Goal: Task Accomplishment & Management: Complete application form

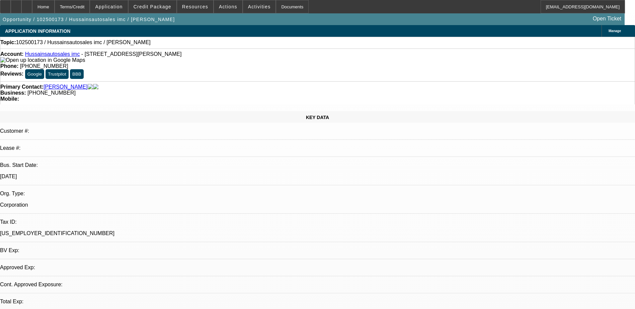
select select "0"
select select "2"
select select "0.1"
select select "4"
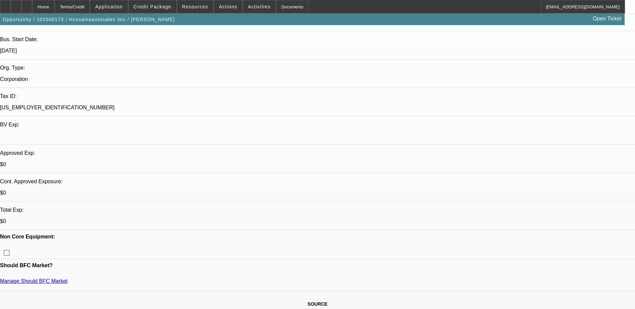
scroll to position [0, 0]
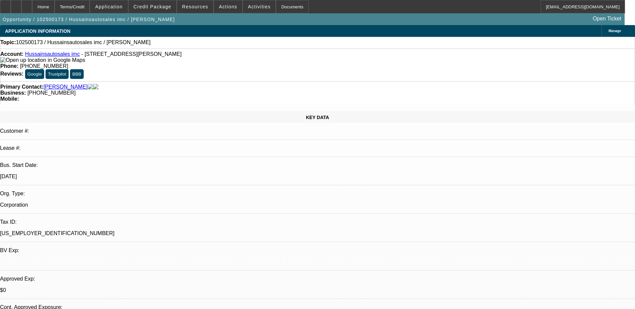
click at [50, 57] on link "Hussainsautosales imc" at bounding box center [52, 54] width 55 height 6
drag, startPoint x: 272, startPoint y: 76, endPoint x: 239, endPoint y: 78, distance: 33.6
click at [239, 81] on div "Primary Contact: Hussain, Khurram Business: (267) 399-6278 Mobile:" at bounding box center [317, 92] width 635 height 23
drag, startPoint x: 239, startPoint y: 78, endPoint x: 246, endPoint y: 73, distance: 8.6
copy span "(267) 399-6278"
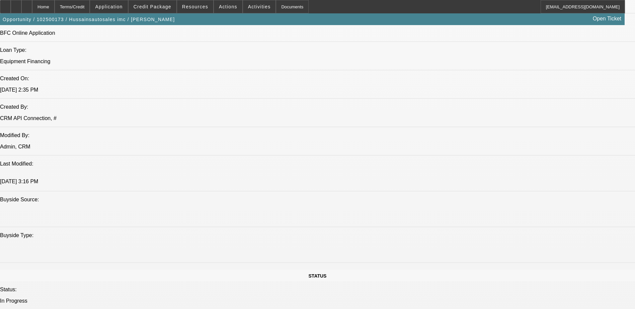
scroll to position [435, 0]
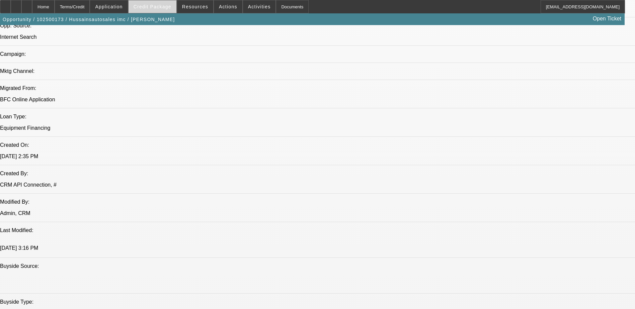
click at [149, 9] on span "Credit Package" at bounding box center [153, 6] width 38 height 5
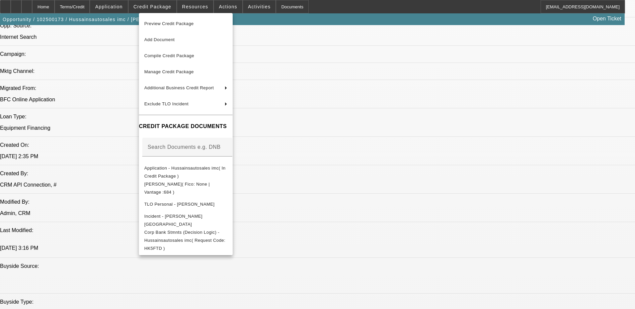
click at [485, 238] on div at bounding box center [317, 154] width 635 height 309
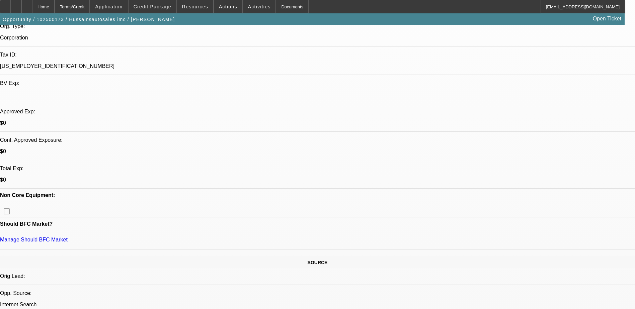
scroll to position [0, 0]
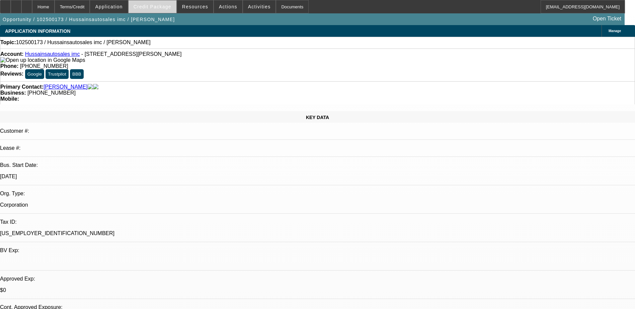
click at [169, 4] on button "Credit Package" at bounding box center [153, 6] width 48 height 13
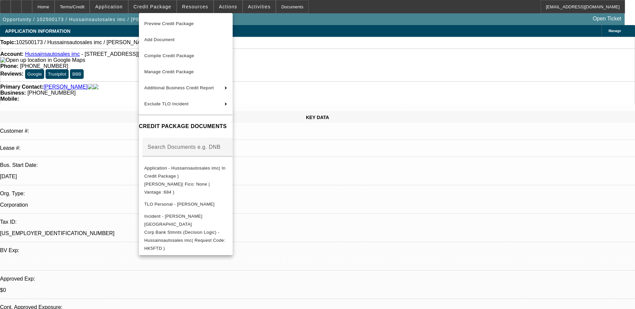
click at [324, 182] on div at bounding box center [317, 154] width 635 height 309
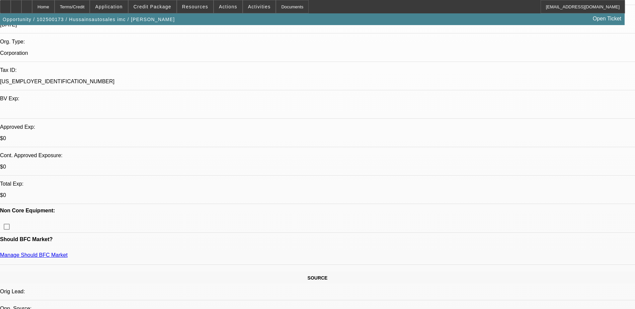
scroll to position [134, 0]
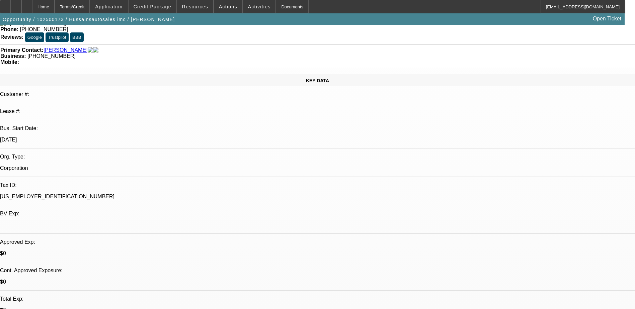
scroll to position [0, 0]
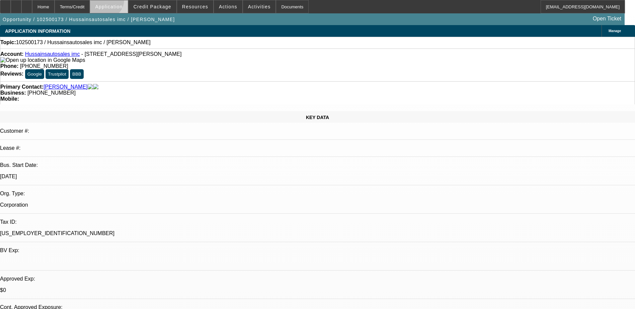
click at [121, 1] on span at bounding box center [108, 7] width 37 height 16
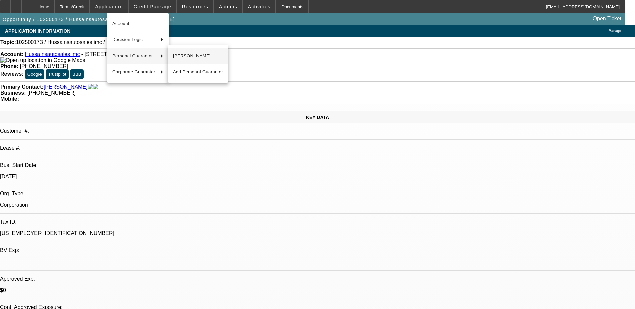
click at [184, 60] on span "Khurram Hussain" at bounding box center [198, 56] width 50 height 8
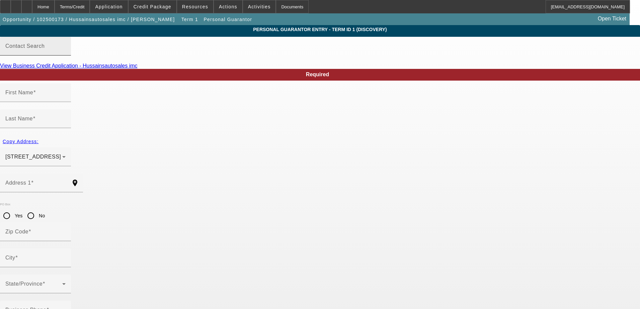
type input "Khurram"
type input "Hussain"
type input "7635 Parkview Rd"
radio input "true"
type input "19082"
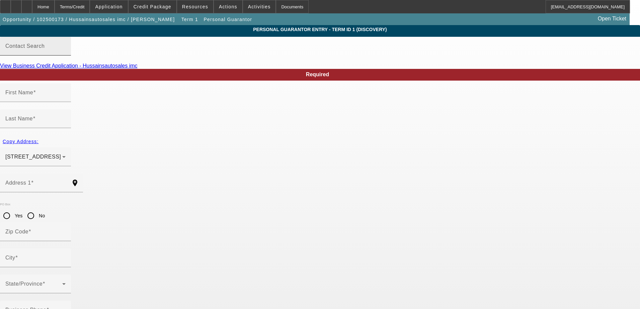
type input "Upper Darby"
type input "(267) 399-6278"
type input "100"
type input "175-82-3499"
type input "hussainautosale@gmail.com"
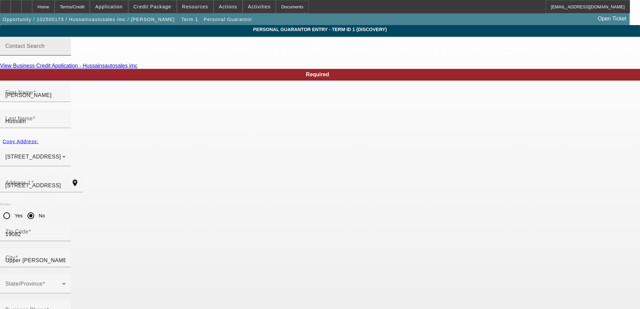
type input "(267) 399-6278"
click at [55, 9] on div "Home" at bounding box center [43, 6] width 22 height 13
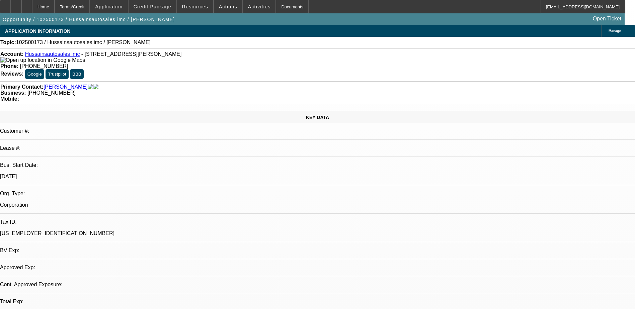
select select "0"
select select "2"
select select "0.1"
select select "4"
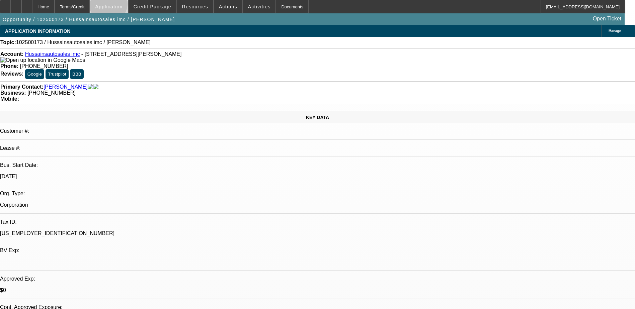
click at [123, 5] on span "Application" at bounding box center [108, 6] width 27 height 5
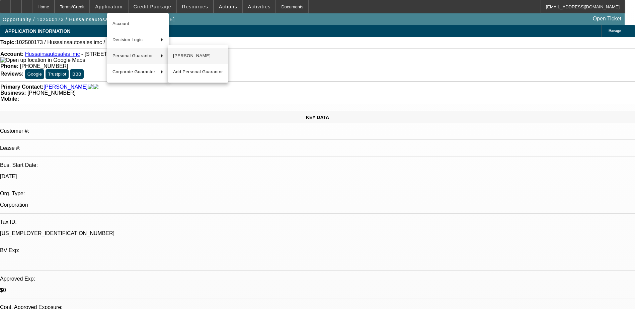
click at [179, 57] on span "Khurram Hussain" at bounding box center [198, 56] width 50 height 8
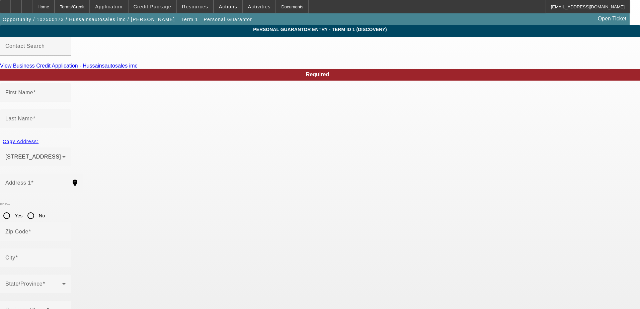
type input "Khurram"
type input "Hussain"
type input "7635 Parkview Rd"
radio input "true"
type input "19082"
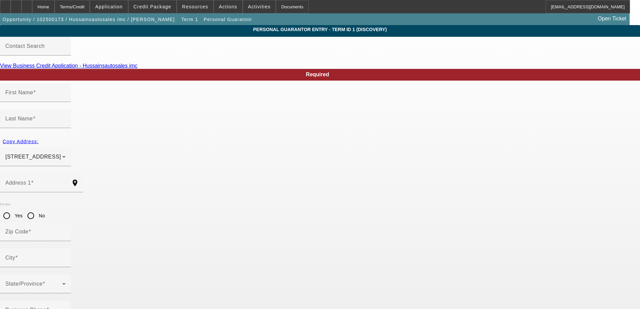
type input "Upper Darby"
type input "(267) 399-6278"
type input "100"
type input "175-82-3499"
type input "hussainautosale@gmail.com"
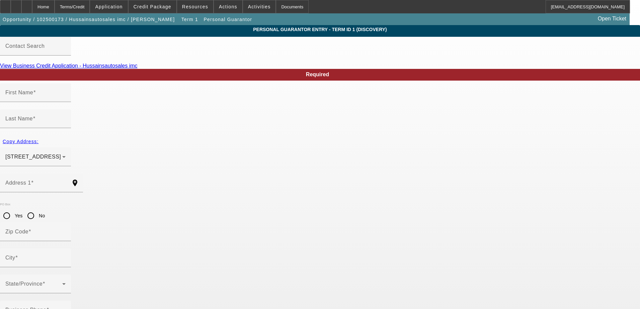
type input "(267) 399-6278"
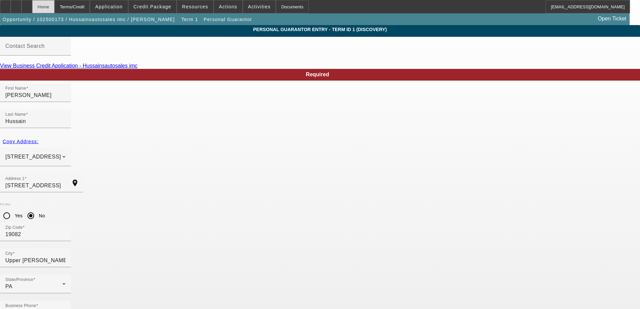
click at [55, 9] on div "Home" at bounding box center [43, 6] width 22 height 13
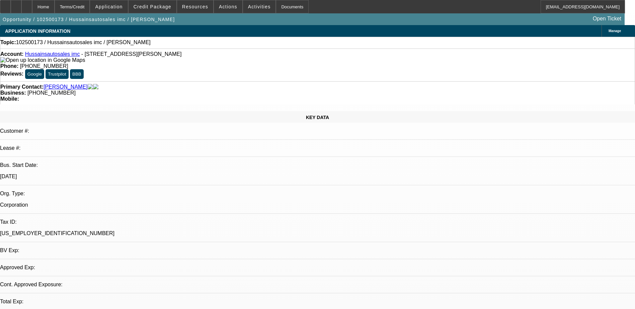
select select "0"
select select "2"
select select "0.1"
select select "4"
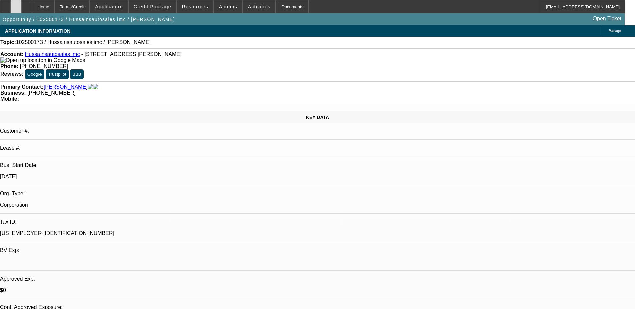
click at [16, 4] on icon at bounding box center [16, 4] width 0 height 0
click at [153, 11] on span at bounding box center [153, 7] width 48 height 16
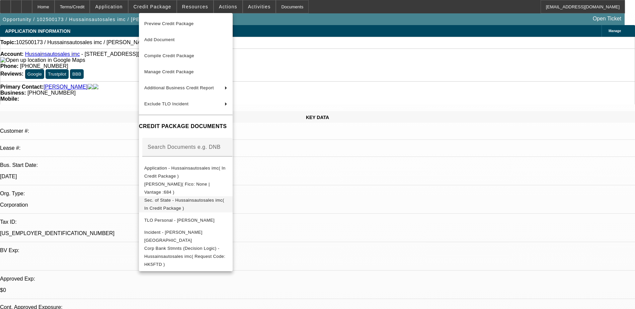
click at [206, 202] on span "Sec. of State - Hussainsautosales imc( In Credit Package )" at bounding box center [184, 204] width 80 height 13
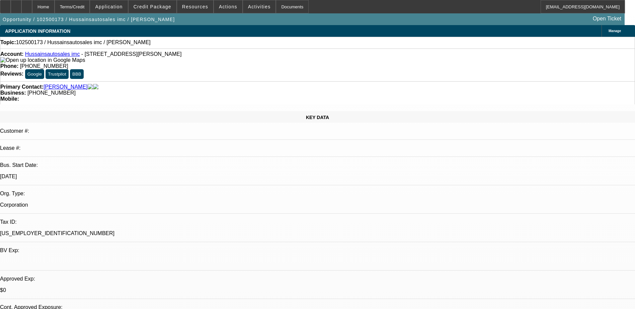
click at [609, 32] on span "Manage" at bounding box center [615, 31] width 12 height 4
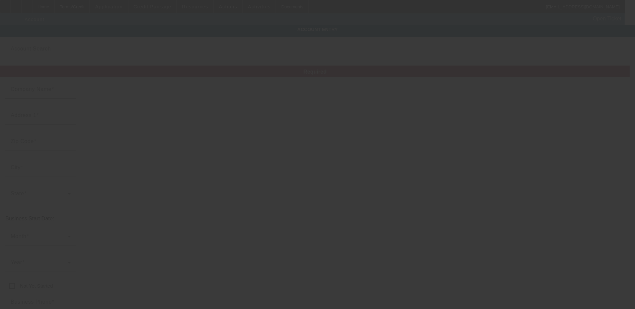
type input "Hussainsautosales imc"
type input "9242 West Chester Pike"
type input "19082"
type input "Upper Darby"
type input "(267) 399-6278"
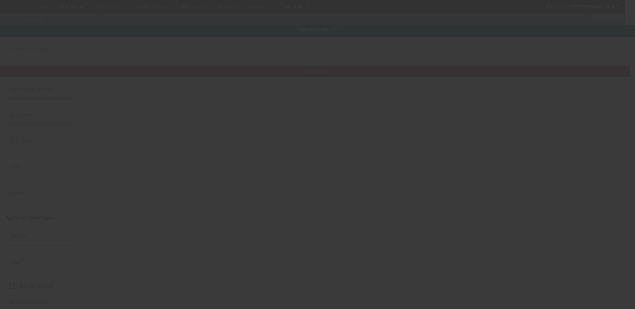
type input "hussainautosale@gmail.com"
type input "88-3433656"
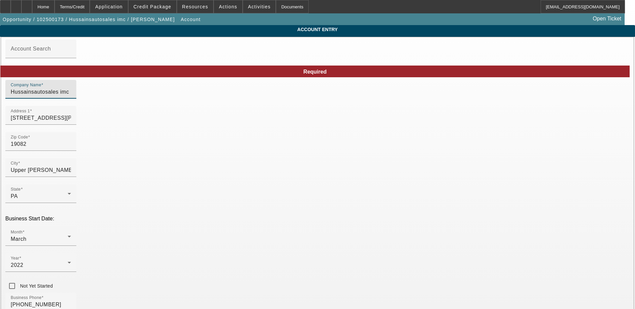
drag, startPoint x: 182, startPoint y: 98, endPoint x: 106, endPoint y: 98, distance: 76.7
click at [71, 96] on input "Hussains Auto" at bounding box center [41, 92] width 60 height 8
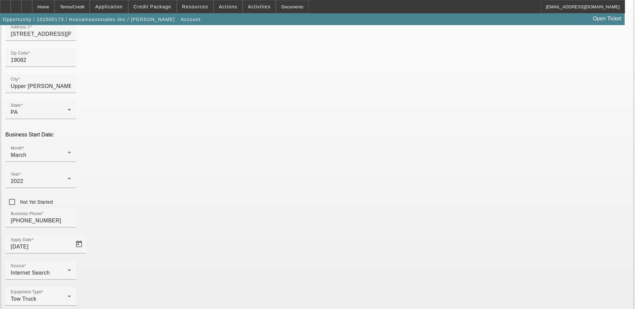
scroll to position [85, 0]
type input "Hussains Auto Sales Inc"
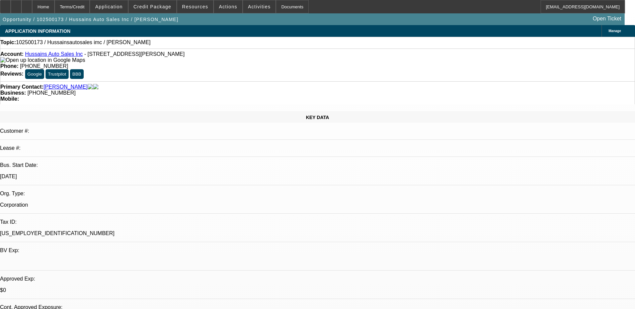
select select "0"
select select "2"
select select "0.1"
select select "4"
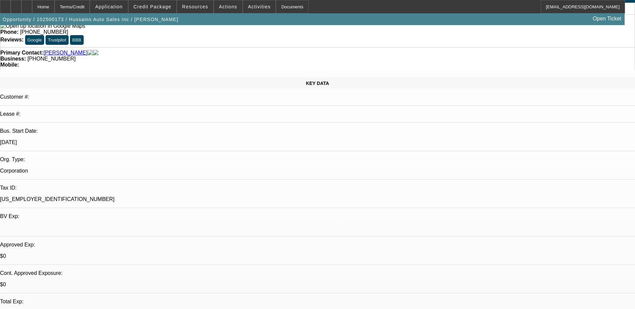
scroll to position [67, 0]
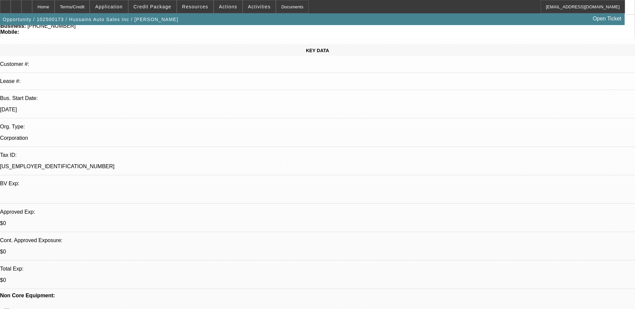
click at [21, 6] on div at bounding box center [16, 6] width 11 height 13
click at [156, 6] on span "Credit Package" at bounding box center [153, 6] width 38 height 5
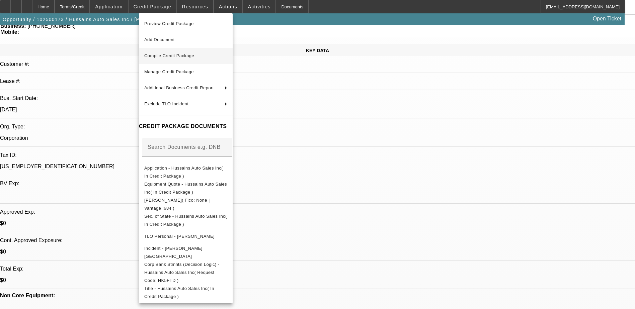
click at [182, 60] on button "Compile Credit Package" at bounding box center [186, 56] width 94 height 16
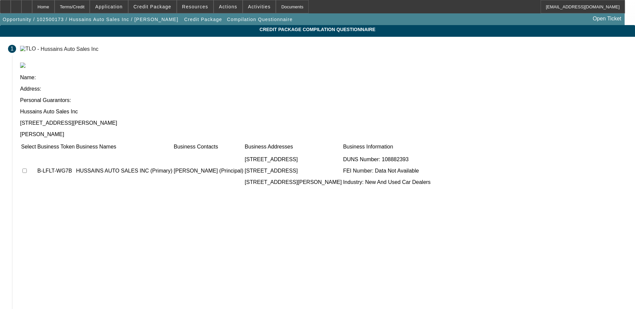
click at [27, 169] on input "checkbox" at bounding box center [24, 171] width 4 height 4
checkbox input "true"
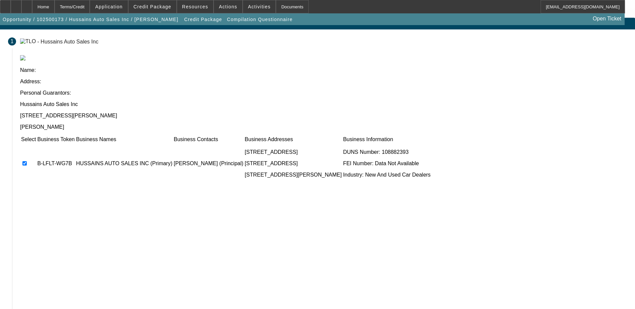
scroll to position [9, 0]
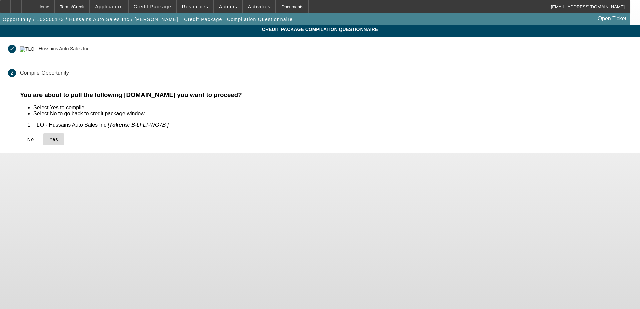
click at [49, 139] on icon at bounding box center [49, 139] width 0 height 5
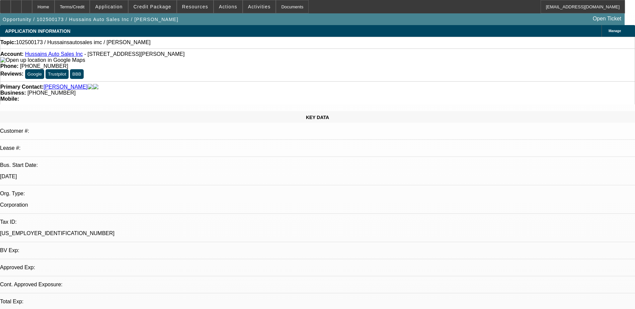
select select "0"
select select "2"
select select "0.1"
select select "4"
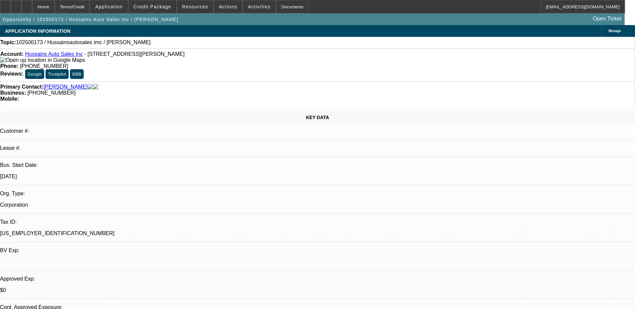
scroll to position [167, 0]
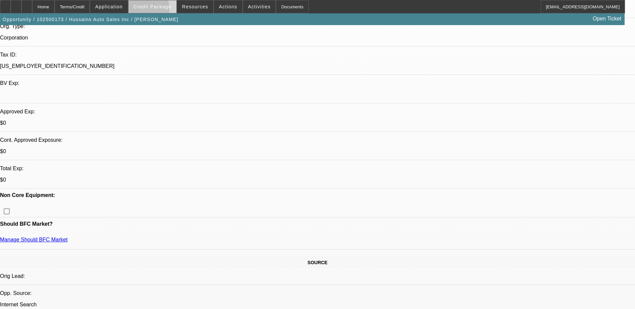
click at [152, 10] on span at bounding box center [153, 7] width 48 height 16
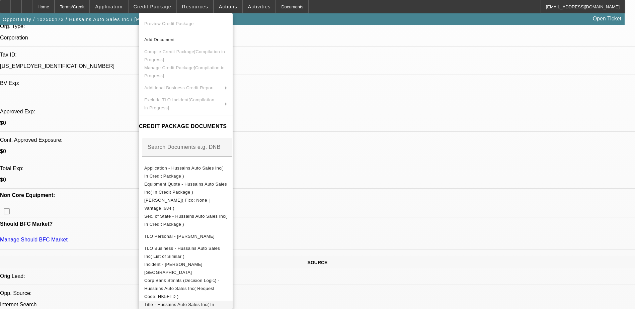
click at [183, 302] on span "Title - Hussains Auto Sales Inc( In Credit Package )" at bounding box center [179, 308] width 70 height 13
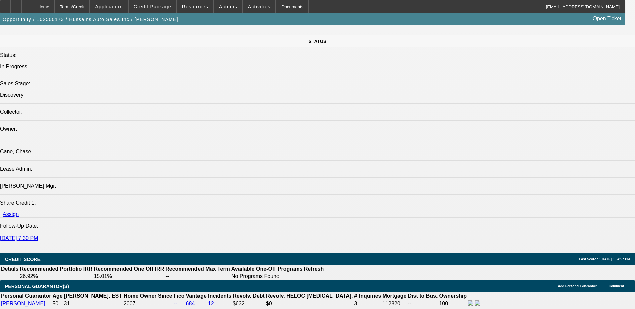
scroll to position [733, 0]
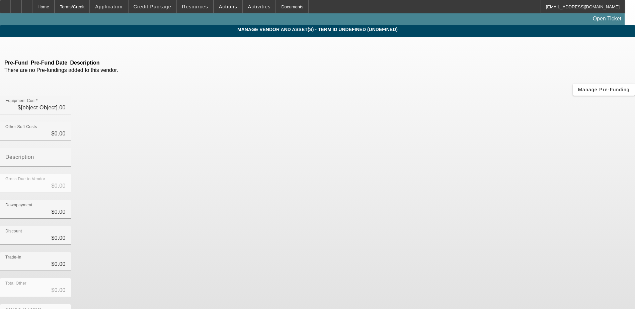
type input "$40,000.00"
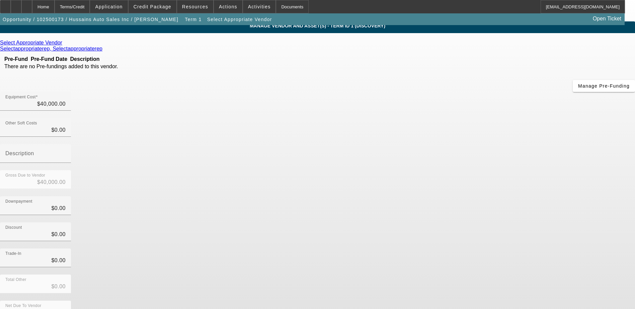
scroll to position [5, 0]
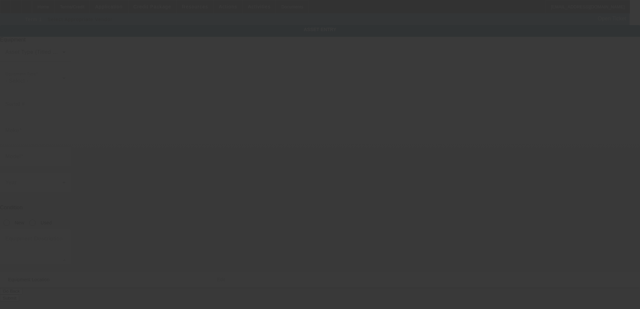
type textarea "Make: Ford ; Model: F650"
type input "9242 West Chester Pike"
type input "Upper Darby"
type input "19082"
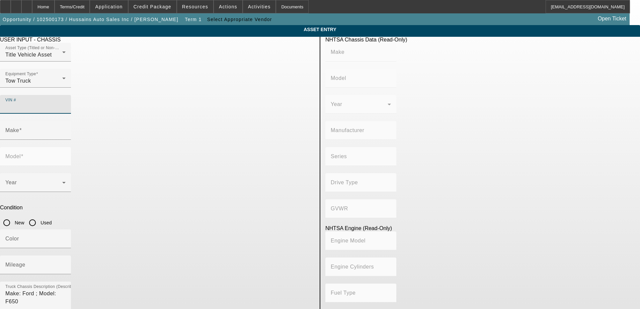
click at [66, 103] on input "VIN #" at bounding box center [35, 107] width 60 height 8
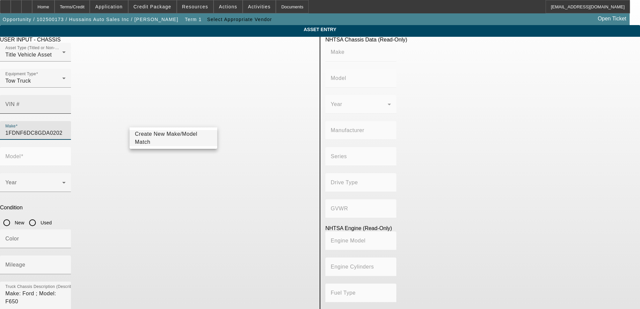
type input "1FDNF6DC8GDA02024"
click at [66, 129] on input "1FDNF6DC8GDA02024" at bounding box center [35, 133] width 60 height 8
click at [66, 103] on input "VIN #" at bounding box center [35, 107] width 60 height 8
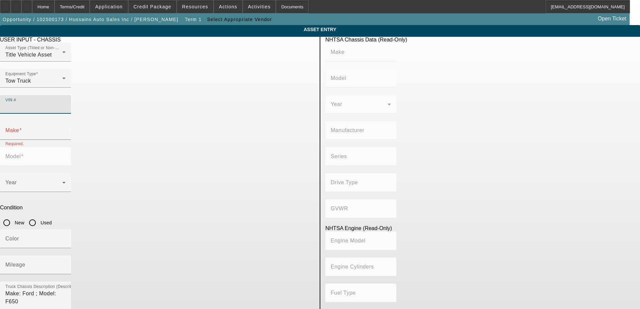
paste input "1FDNF6DC8GDA02024"
type input "1FDNF6DC8GDA02024"
type input "FORD"
type input "F-650"
type input "FORD MOTOR COMPANY"
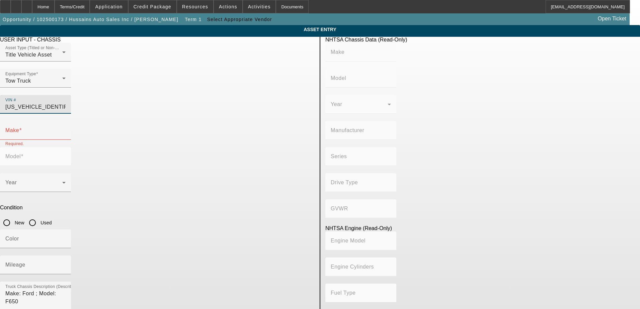
type input "Super Duty - Dual Rear Wheel"
type input "4x2"
type input "Class 6: 19,501 - 26,000 lb (8,845 - 11,794 kg)"
type input "8"
type input "Diesel"
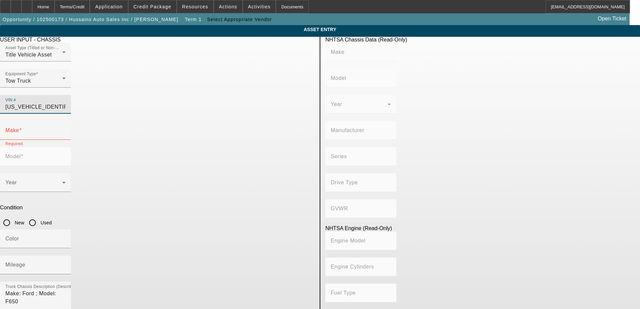
type input "408.85908543470"
type input "6.7"
type input "FORD"
type input "F-650"
type input "1FDNF6DC8GDA02024"
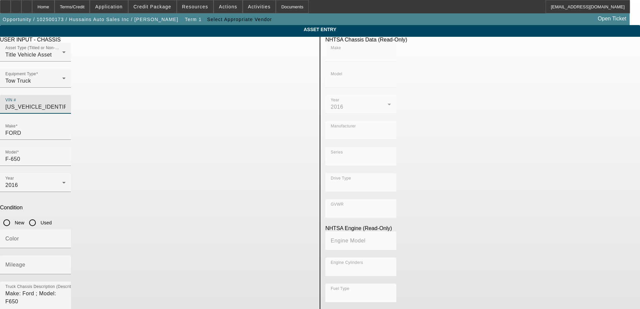
click at [39, 216] on input "Used" at bounding box center [32, 222] width 13 height 13
radio input "true"
type input "FORD"
type input "F-650"
type input "FORD MOTOR COMPANY"
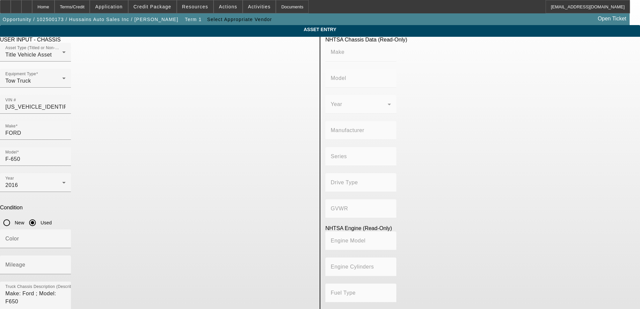
type input "Super Duty - Dual Rear Wheel"
type input "4x2"
type input "Class 6: 19,501 - 26,000 lb (8,845 - 11,794 kg)"
type input "8"
type input "Diesel"
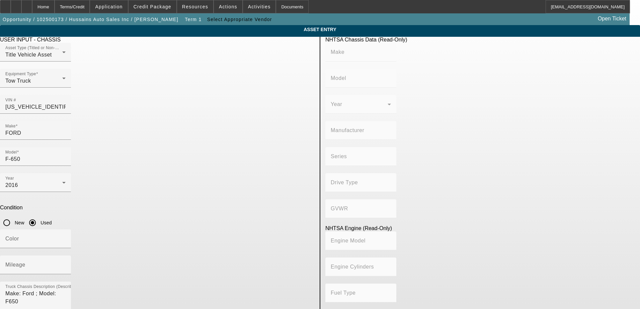
type input "408.85908543470"
type input "6.7"
click at [152, 5] on span "Credit Package" at bounding box center [153, 6] width 38 height 5
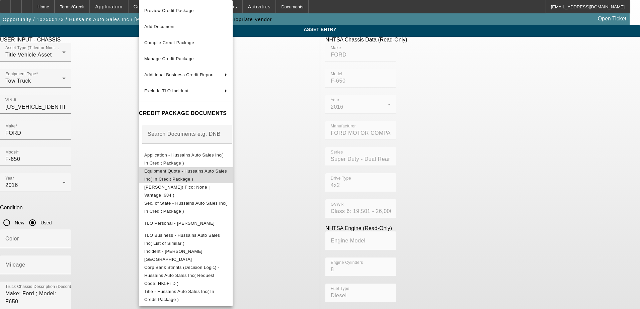
click at [177, 172] on span "Equipment Quote - Hussains Auto Sales Inc( In Credit Package )" at bounding box center [185, 175] width 83 height 13
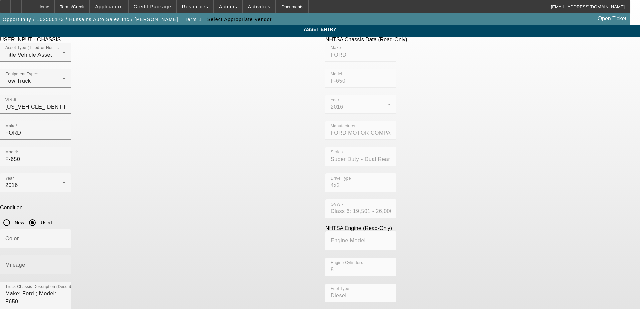
click at [25, 262] on mat-label "Mileage" at bounding box center [15, 265] width 20 height 6
click at [66, 264] on input "Mileage" at bounding box center [35, 268] width 60 height 8
type input "145755"
click at [66, 238] on input "Color" at bounding box center [35, 242] width 60 height 8
type input "WHITE"
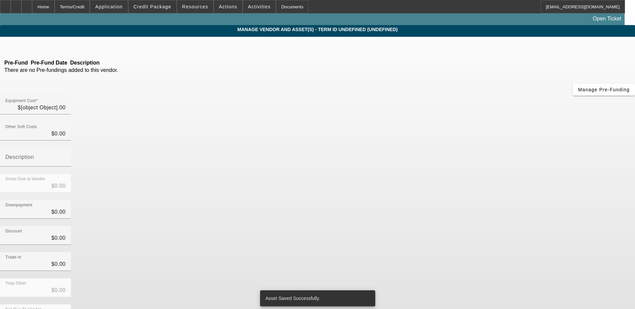
type input "$40,000.00"
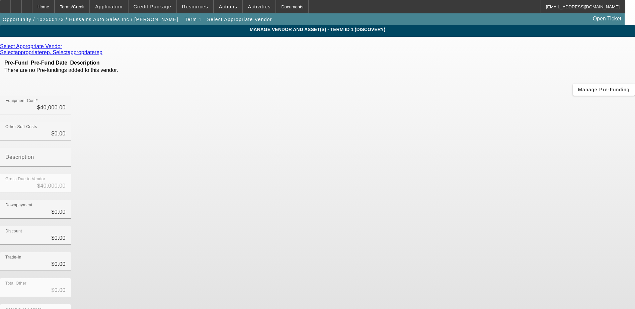
click at [64, 48] on icon at bounding box center [64, 47] width 0 height 6
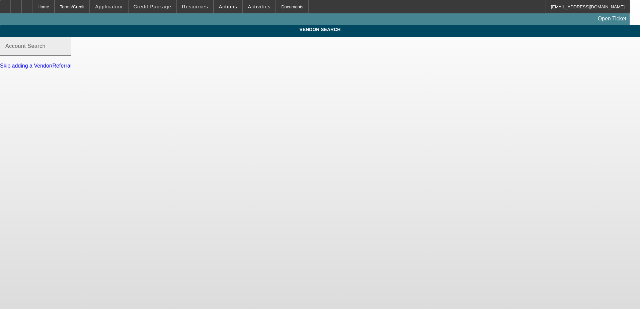
click at [66, 48] on div "Account Search" at bounding box center [35, 46] width 60 height 19
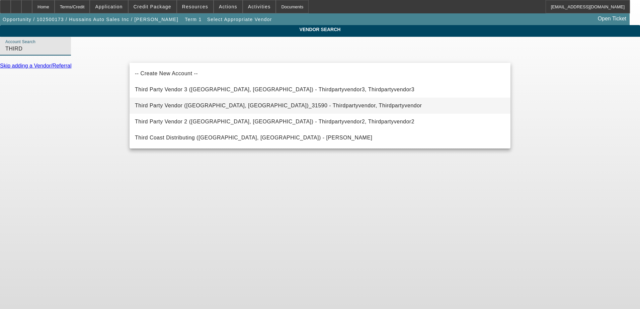
click at [183, 109] on span "Third Party Vendor (Northbrook, IL)_31590 - Thirdpartyvendor, Thirdpartyvendor" at bounding box center [278, 106] width 287 height 8
type input "Third Party Vendor (Northbrook, IL)_31590 - Thirdpartyvendor, Thirdpartyvendor"
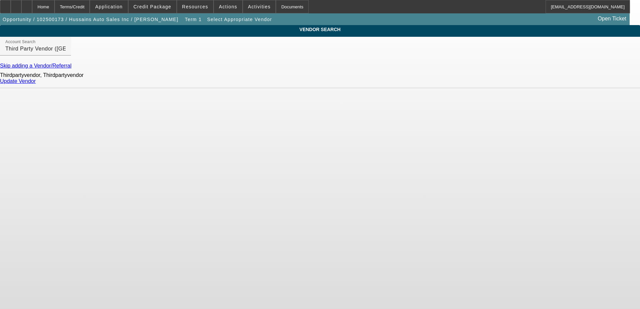
click at [36, 84] on link "Update Vendor" at bounding box center [18, 81] width 36 height 6
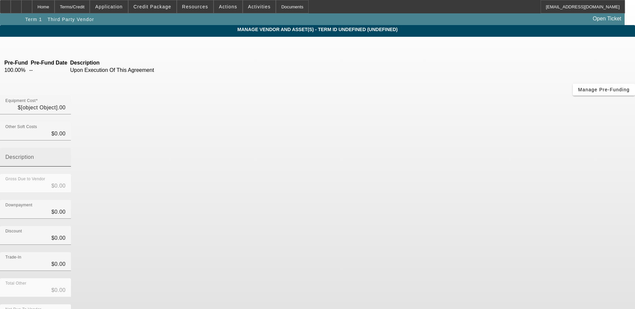
type input "$40,000.00"
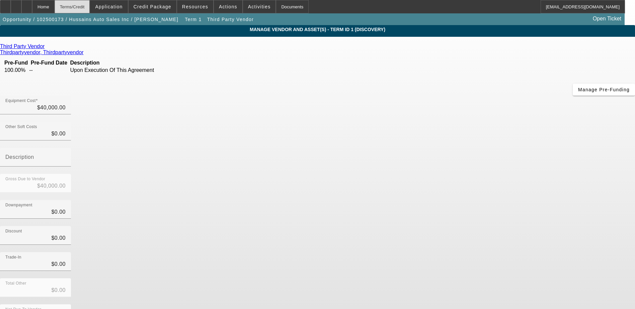
click at [77, 8] on div "Terms/Credit" at bounding box center [72, 6] width 35 height 13
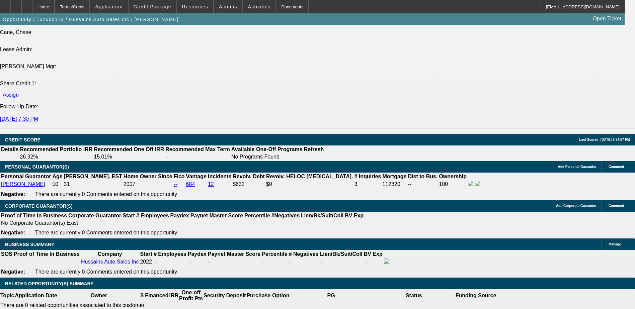
scroll to position [821, 0]
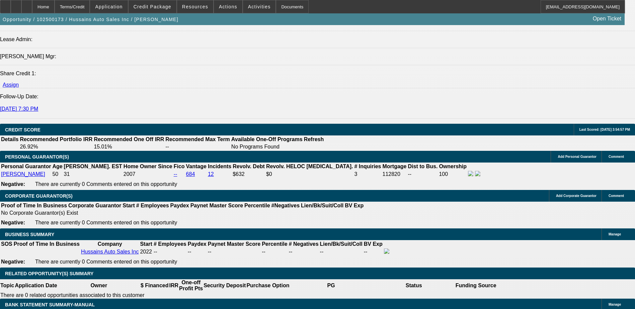
select select "0"
select select "2"
select select "0.1"
select select "4"
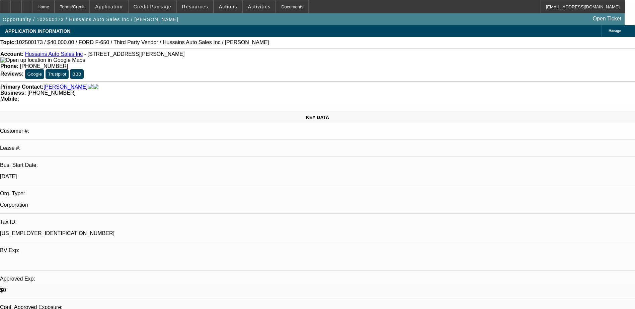
scroll to position [67, 0]
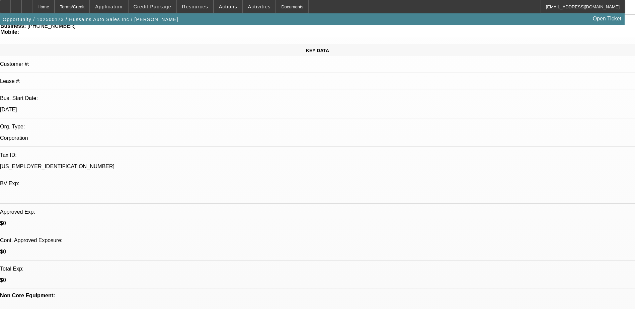
click at [158, 4] on span "Credit Package" at bounding box center [153, 6] width 38 height 5
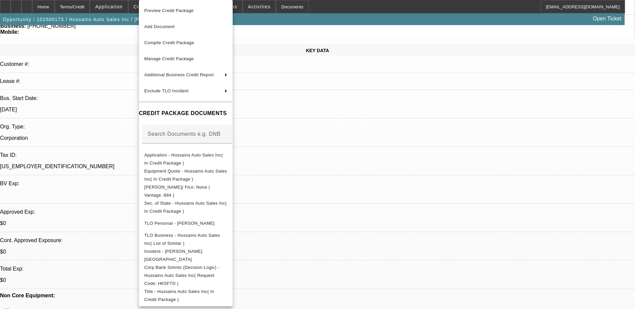
click at [423, 215] on div at bounding box center [317, 154] width 635 height 309
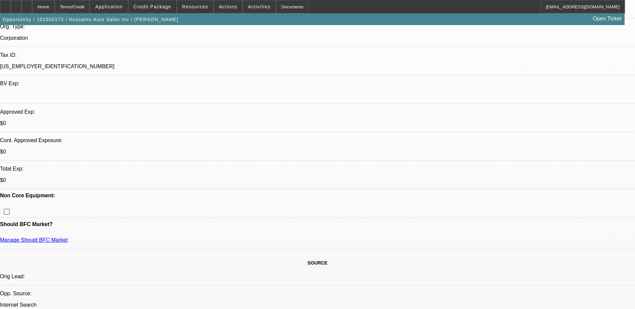
scroll to position [167, 0]
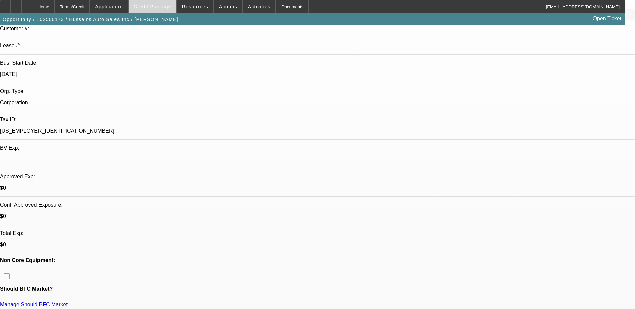
scroll to position [100, 0]
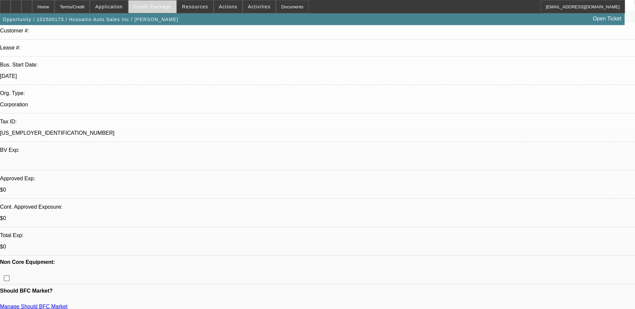
click at [157, 3] on span at bounding box center [153, 7] width 48 height 16
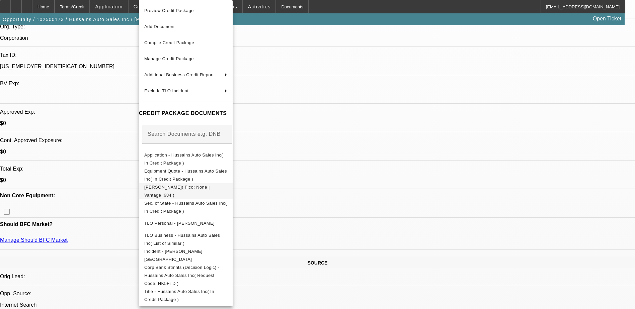
scroll to position [268, 0]
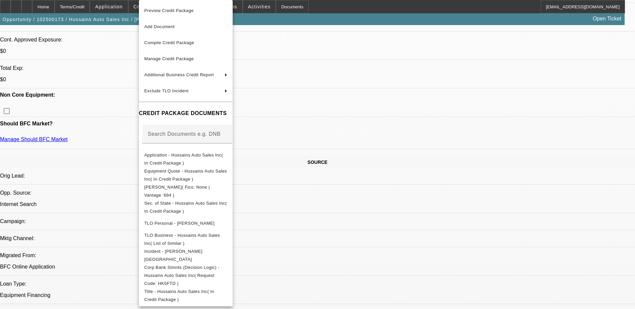
click at [520, 219] on div at bounding box center [317, 154] width 635 height 309
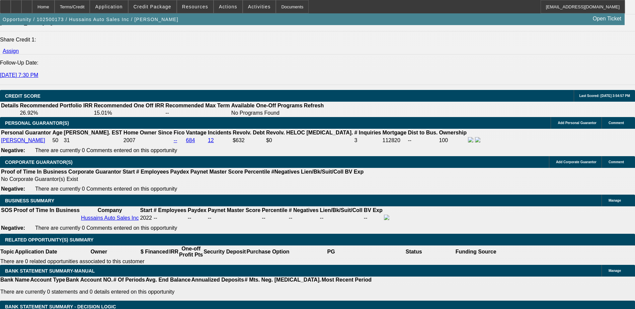
scroll to position [904, 0]
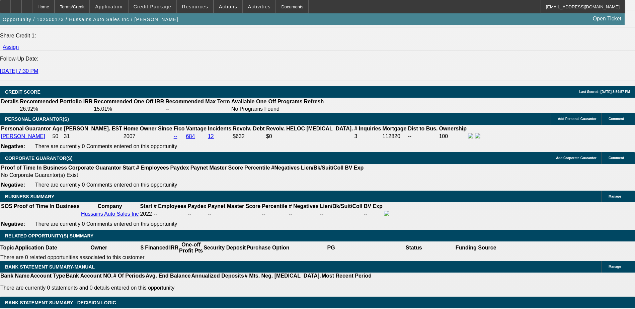
select select "0.1"
type input "$4,000.00"
type input "UNKNOWN"
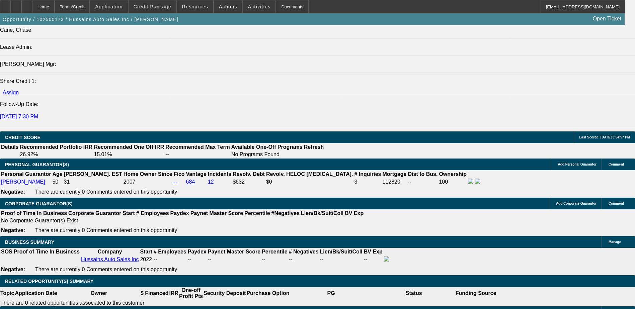
scroll to position [870, 0]
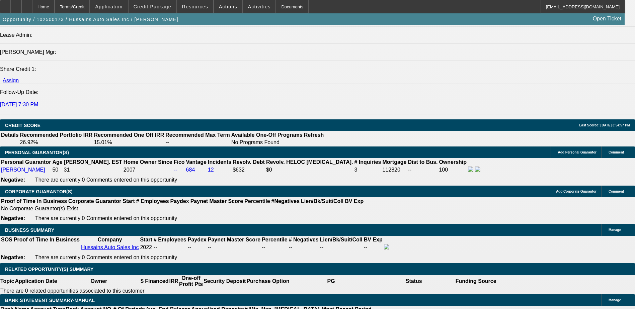
drag, startPoint x: 142, startPoint y: 200, endPoint x: 161, endPoint y: 199, distance: 19.1
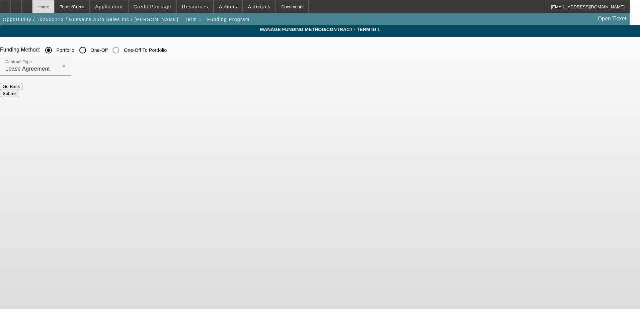
click at [55, 9] on div "Home" at bounding box center [43, 6] width 22 height 13
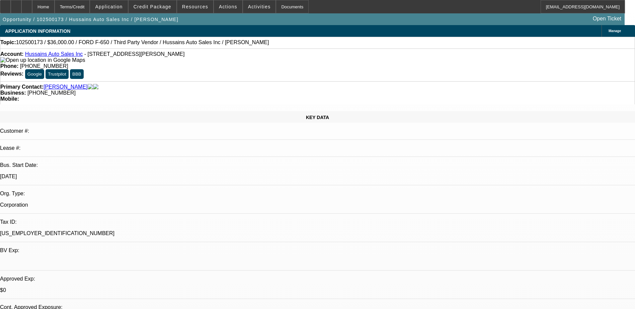
select select "0.1"
select select "2"
select select "0.1"
select select "4"
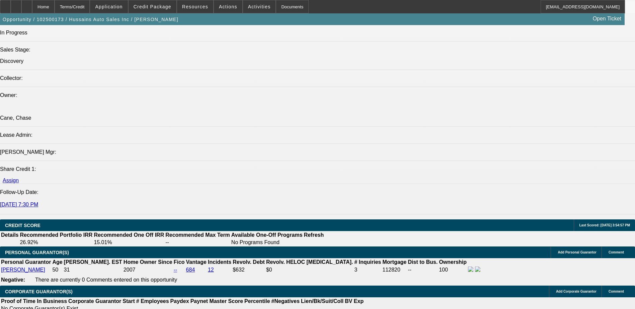
scroll to position [770, 0]
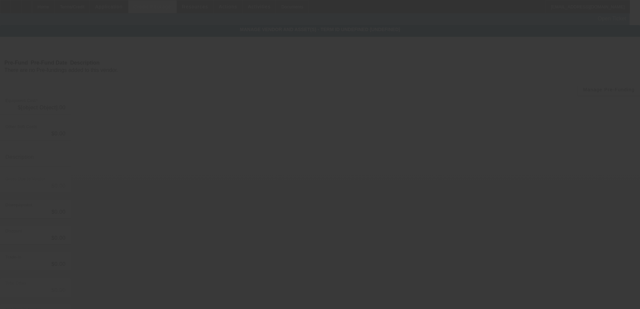
click at [154, 9] on div at bounding box center [320, 154] width 640 height 309
type input "$40,000.00"
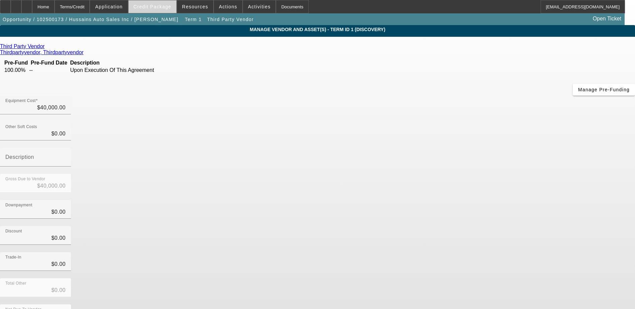
click at [164, 6] on span "Credit Package" at bounding box center [153, 6] width 38 height 5
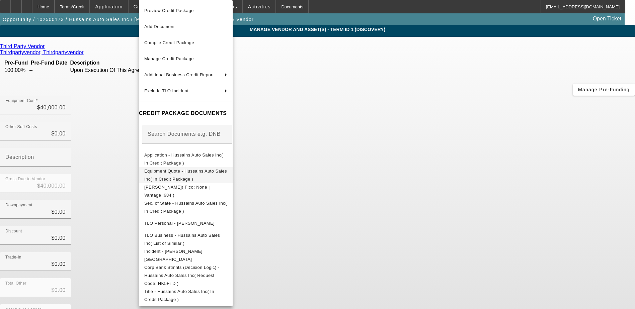
click at [175, 170] on span "Equipment Quote - Hussains Auto Sales Inc( In Credit Package )" at bounding box center [185, 175] width 83 height 13
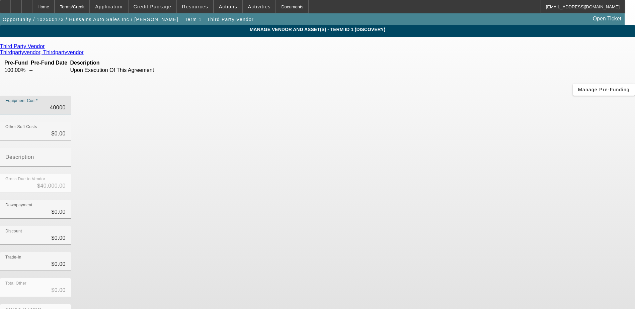
click at [66, 104] on input "40000" at bounding box center [35, 108] width 60 height 8
type input "4"
type input "$4.00"
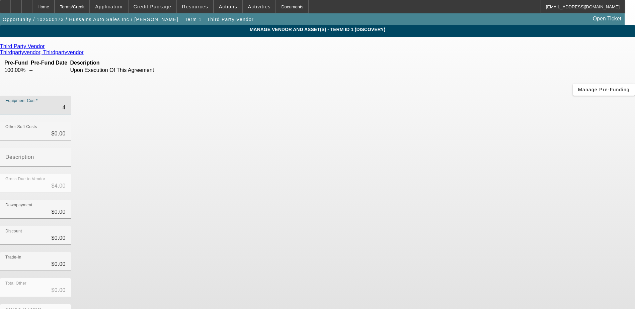
type input "42"
type input "$42.00"
type input "427"
type input "$427.00"
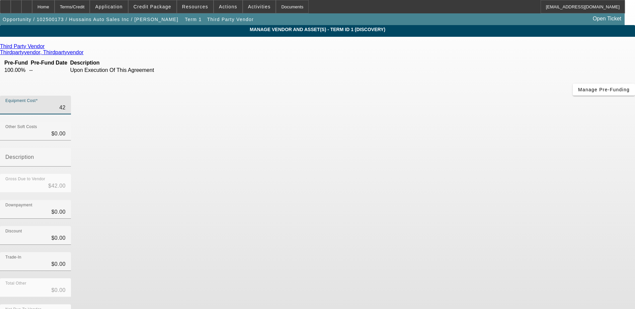
type input "$427.00"
type input "4275"
type input "$4,275.00"
type input "42750"
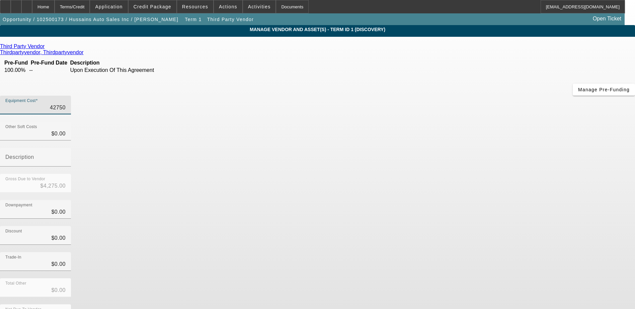
type input "$42,750.00"
click at [527, 199] on app-vendor-asset-manage "MANAGE VENDOR AND ASSET(S) - Term ID 1 (Discovery) Remove Vendor Third Party Ve…" at bounding box center [317, 205] width 635 height 360
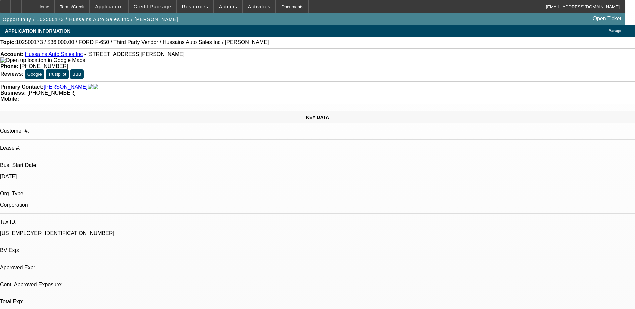
select select "0.1"
select select "2"
select select "0.1"
select select "4"
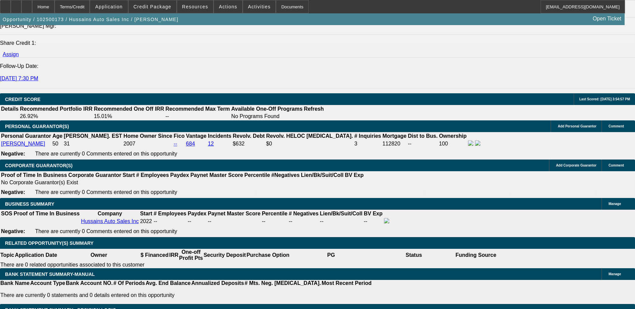
scroll to position [904, 0]
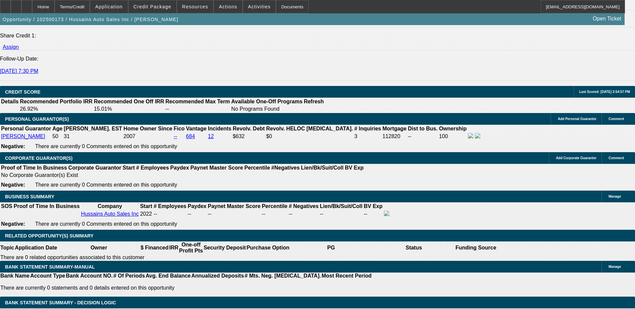
drag, startPoint x: 130, startPoint y: 166, endPoint x: 168, endPoint y: 161, distance: 38.5
type input "30"
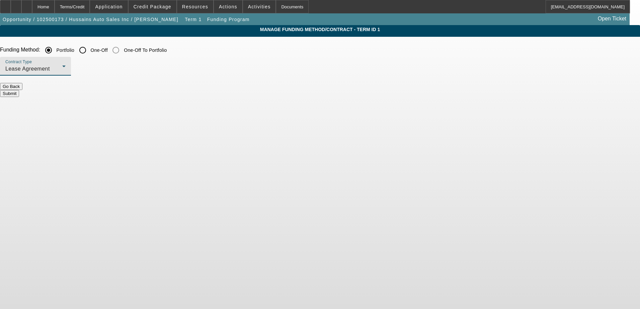
click at [62, 69] on div "Lease Agreement" at bounding box center [33, 69] width 57 height 8
click at [169, 101] on span "Equipment Finance Agreement" at bounding box center [173, 103] width 77 height 16
click at [19, 90] on button "Submit" at bounding box center [9, 93] width 19 height 7
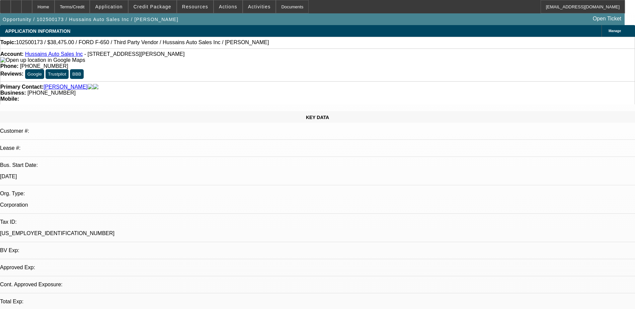
select select "0.1"
select select "2"
select select "0"
select select "6"
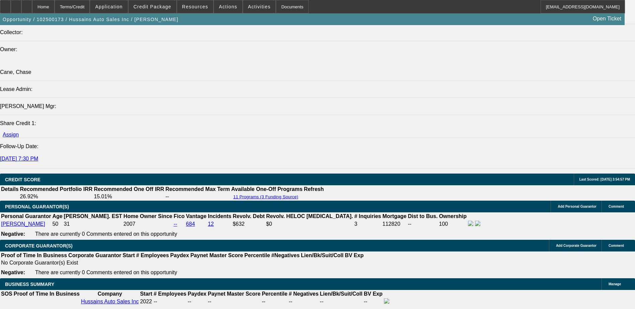
scroll to position [937, 0]
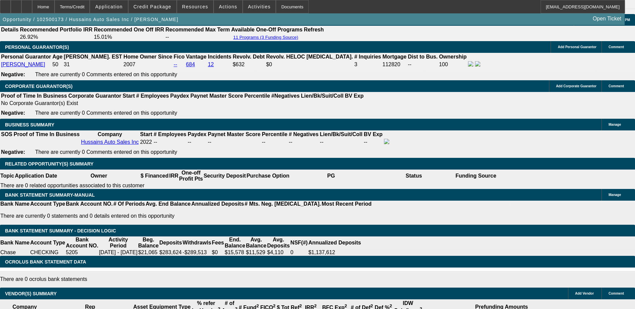
type input "19"
type input "$3,242.12"
type input "$1,621.06"
type input "$2,598.26"
type input "$1,299.13"
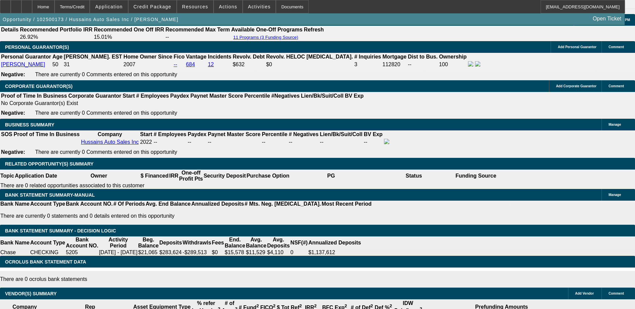
type input "19"
type input "1"
type input "$2.00"
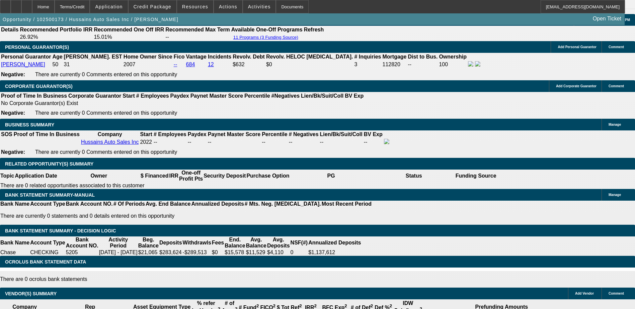
type input "1295"
type input "$2,590.00"
type input "0.8"
type input "$1,295.00"
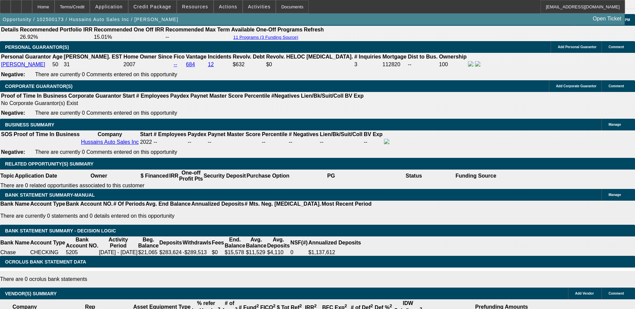
type input "19"
type input "$2,598.26"
type input "$1,299.13"
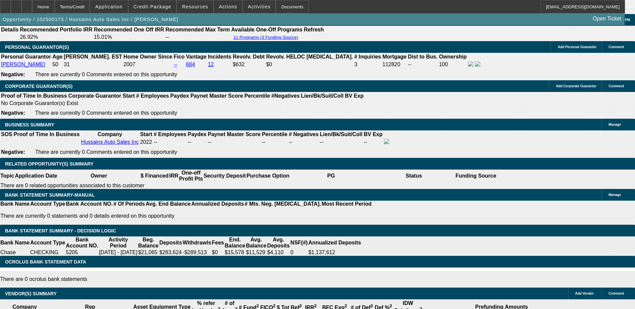
type input "$3,242.12"
type input "$1,621.06"
type input "19"
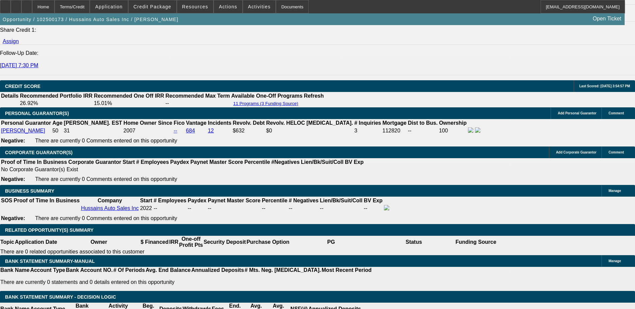
scroll to position [909, 0]
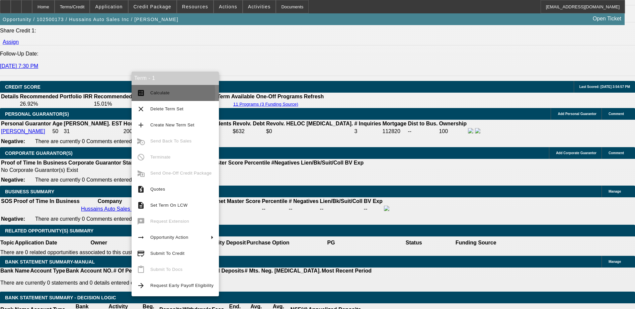
click at [153, 93] on span "Calculate" at bounding box center [159, 92] width 19 height 5
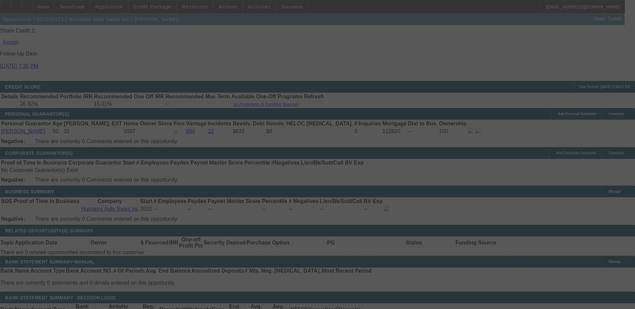
select select "0.1"
select select "2"
select select "0"
select select "6"
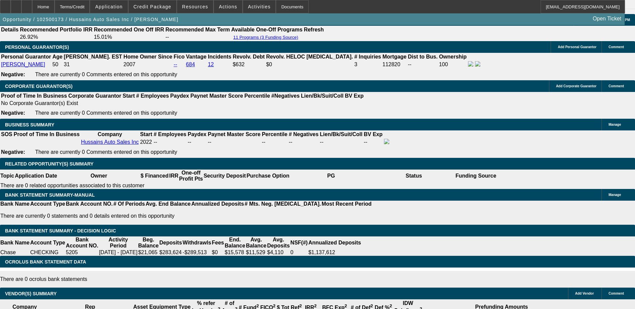
scroll to position [942, 0]
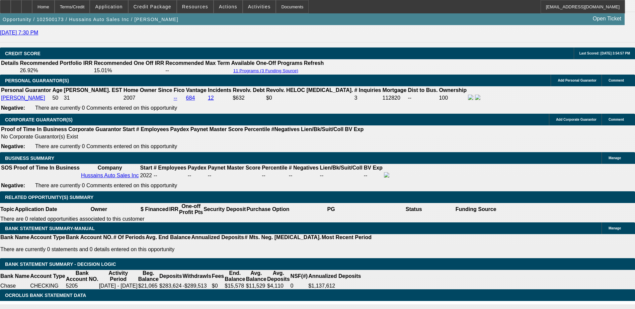
type input "161"
type input "$322.00"
type input "UNKNOWN"
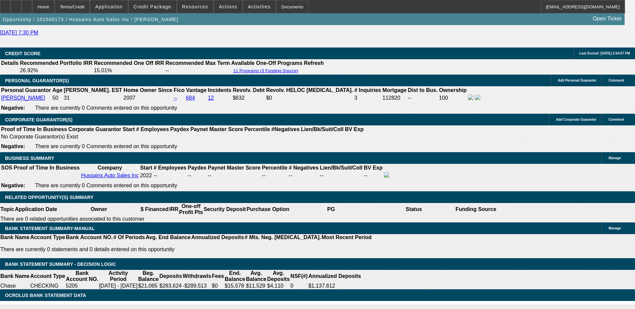
type input "1619"
type input "$3,238.00"
type input "18.9"
type input "$1,619.00"
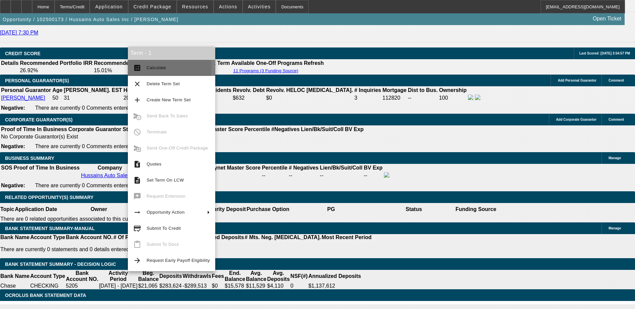
click at [155, 68] on span "Calculate" at bounding box center [156, 67] width 19 height 5
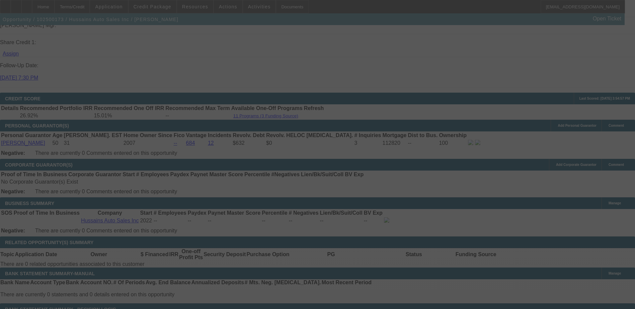
scroll to position [909, 0]
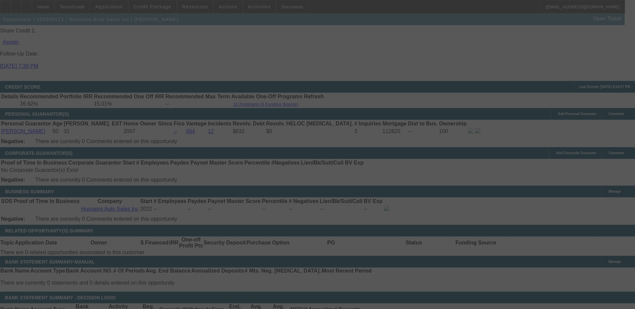
select select "0.1"
select select "2"
select select "0"
select select "6"
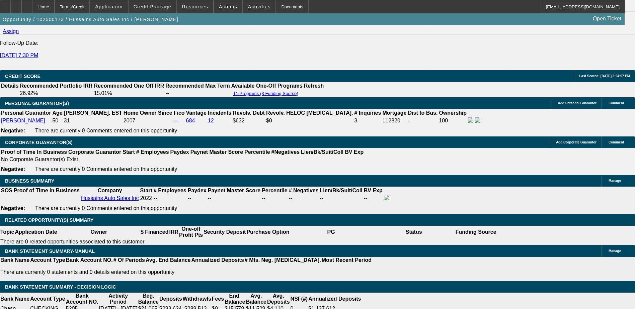
scroll to position [904, 0]
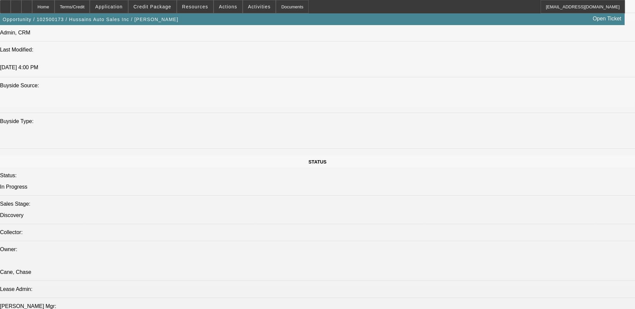
scroll to position [469, 0]
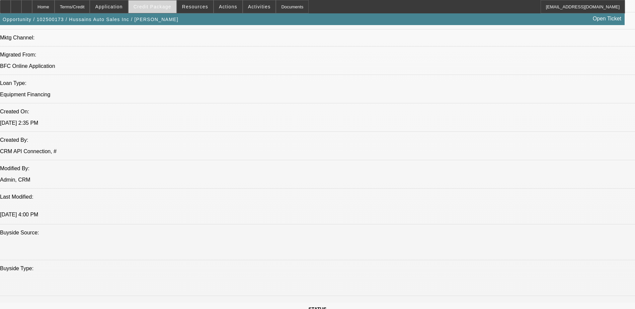
click at [152, 0] on span at bounding box center [153, 7] width 48 height 16
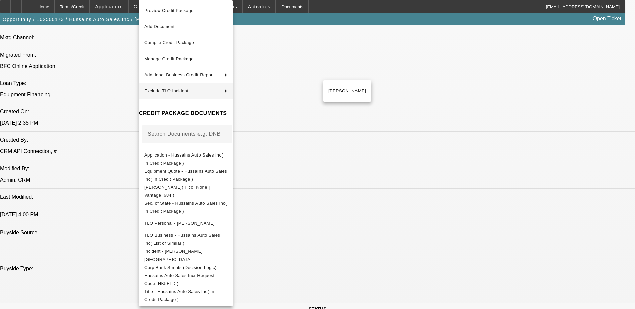
click at [483, 271] on div at bounding box center [317, 154] width 635 height 309
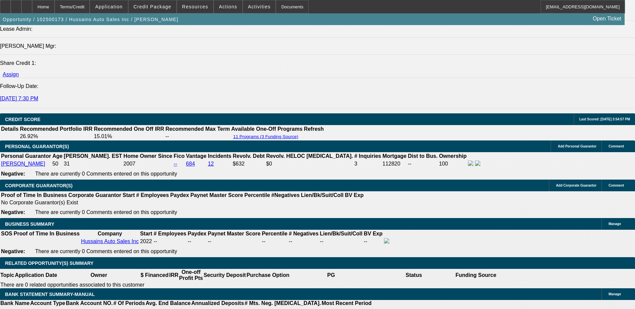
scroll to position [870, 0]
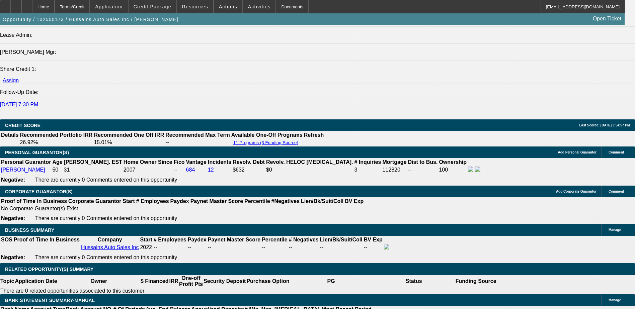
type input "UNKNOWN"
type input "24"
type input "$39,385.96"
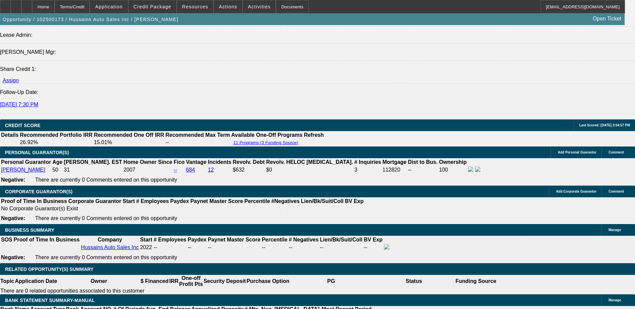
type input "$19,692.98"
type input "$3,874.90"
type input "$1,937.45"
type input "24"
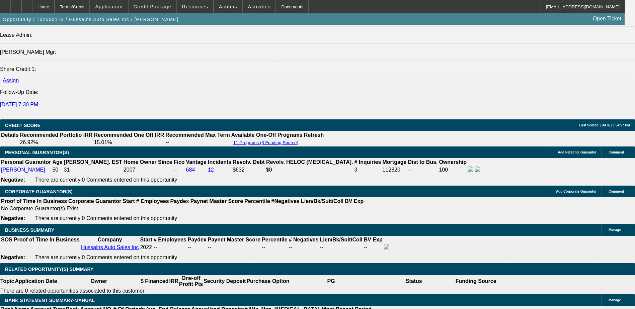
type input "19"
type input "$38.00"
type input "1949"
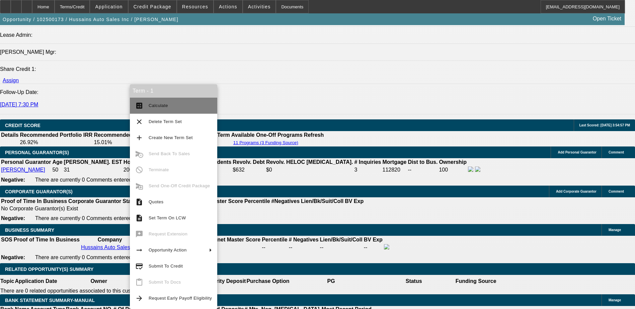
click at [161, 104] on span "Calculate" at bounding box center [158, 105] width 19 height 5
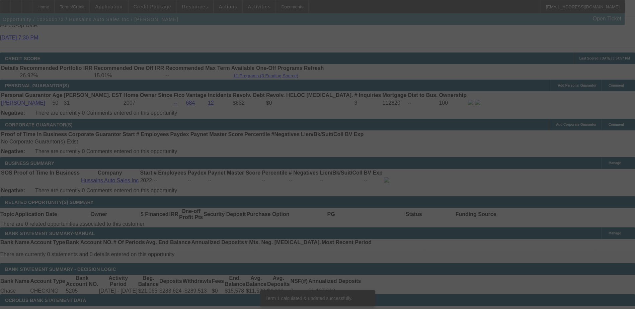
scroll to position [934, 0]
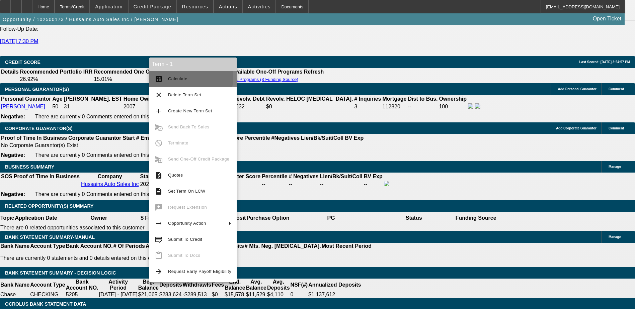
click at [176, 76] on span "Calculate" at bounding box center [177, 78] width 19 height 5
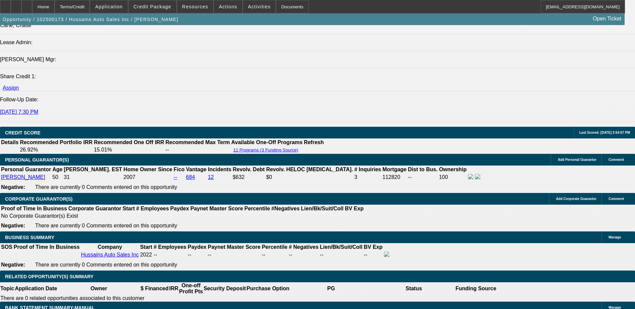
scroll to position [897, 0]
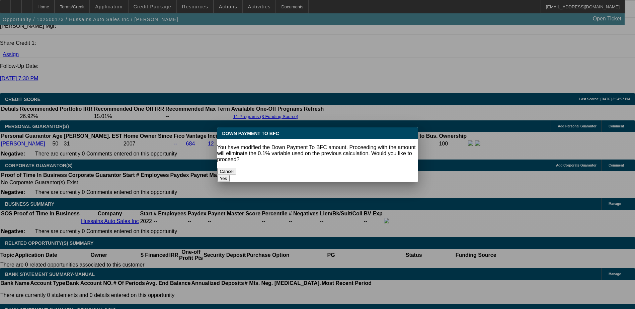
click at [230, 175] on button "Yes" at bounding box center [223, 178] width 13 height 7
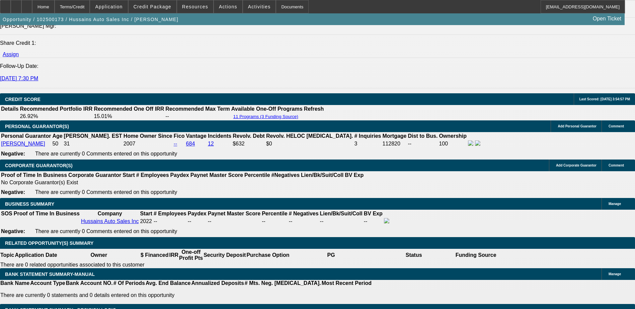
scroll to position [897, 0]
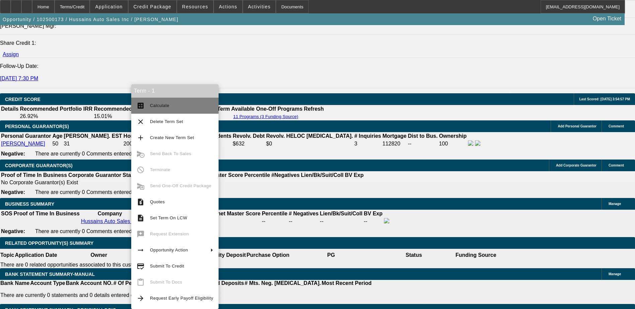
click at [161, 106] on span "Calculate" at bounding box center [159, 105] width 19 height 5
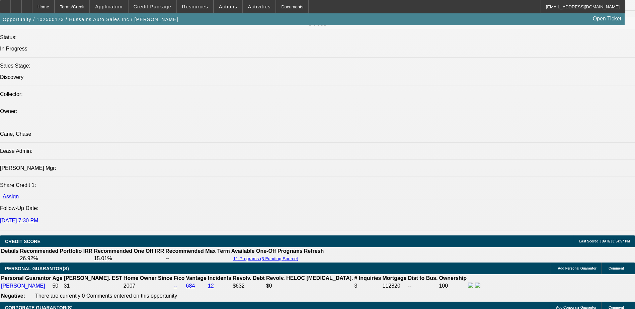
scroll to position [726, 0]
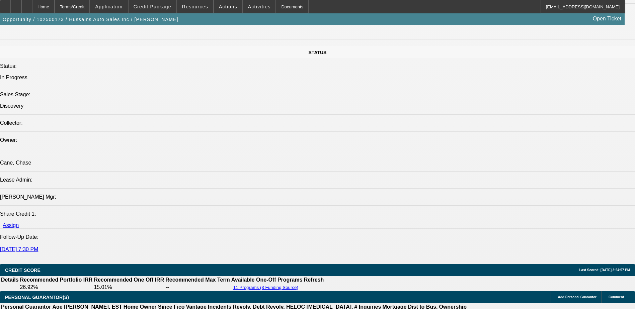
click at [21, 5] on div at bounding box center [16, 6] width 11 height 13
click at [167, 10] on span at bounding box center [153, 7] width 48 height 16
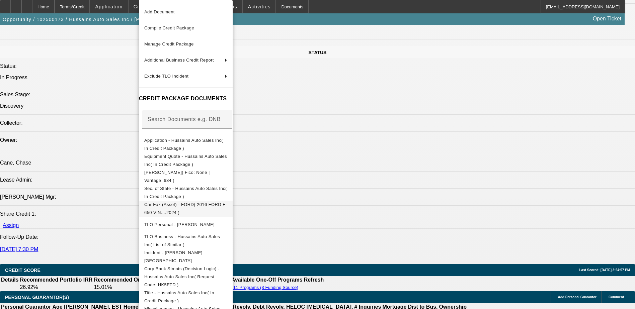
scroll to position [22, 0]
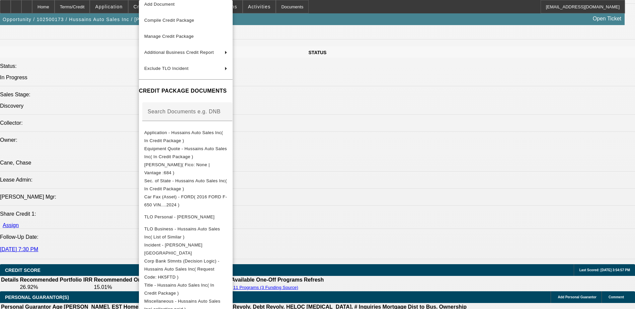
click at [365, 193] on div at bounding box center [317, 154] width 635 height 309
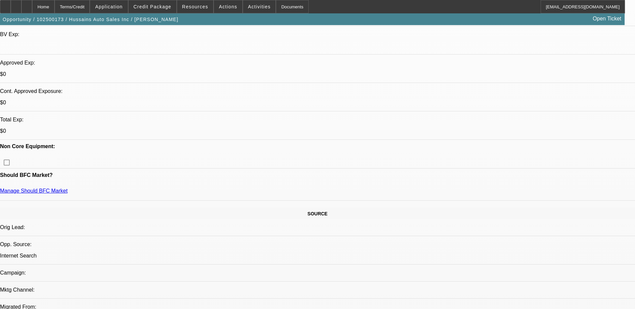
scroll to position [123, 0]
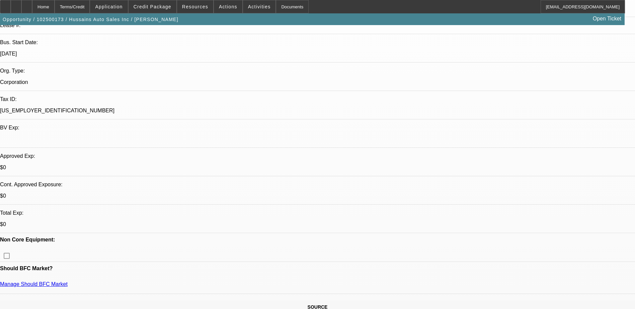
click at [32, 7] on div at bounding box center [26, 6] width 11 height 13
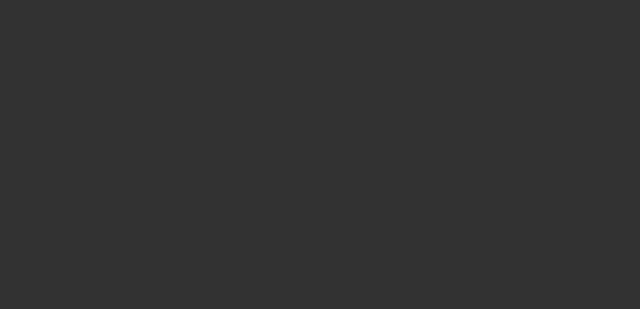
select select "0"
select select "2"
select select "0.1"
select select "4"
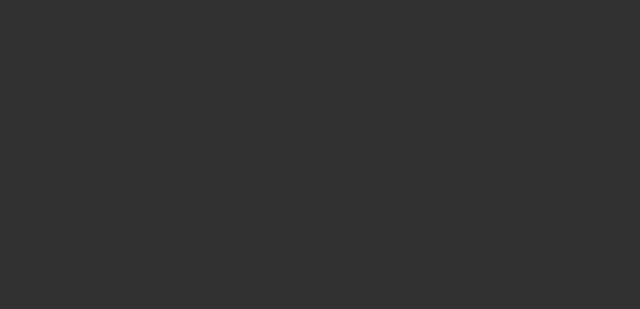
select select "0"
select select "2"
select select "0.1"
select select "4"
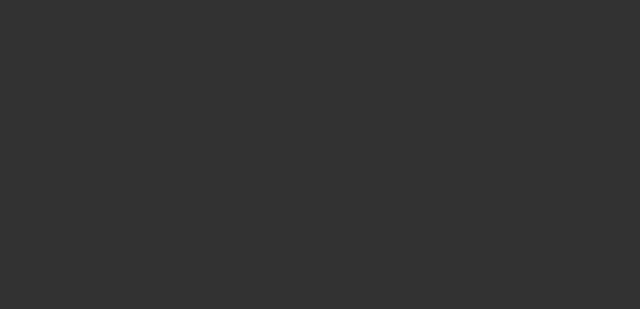
select select "0"
select select "2"
select select "0.1"
select select "4"
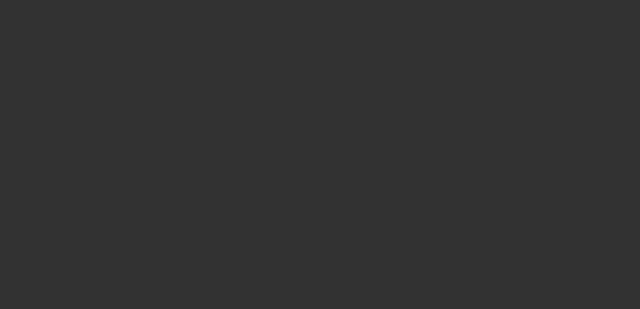
select select "0.1"
select select "0"
select select "0.1"
select select "4"
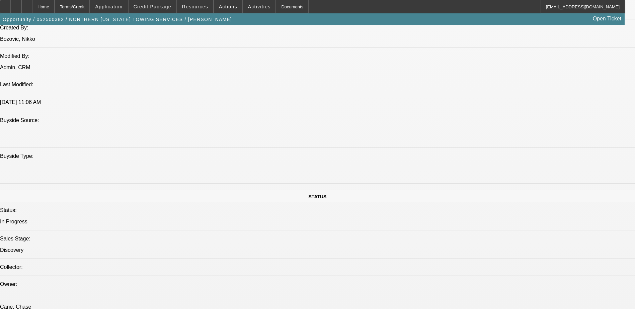
scroll to position [368, 0]
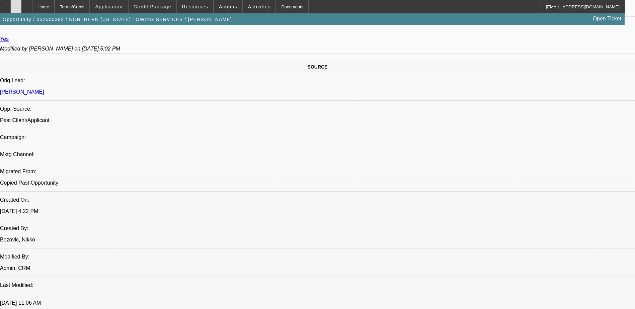
click at [21, 9] on div at bounding box center [16, 6] width 11 height 13
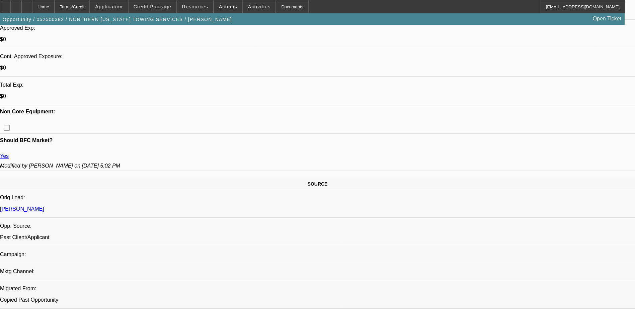
scroll to position [100, 0]
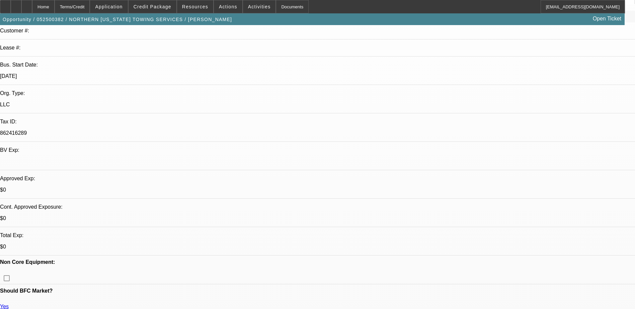
click at [155, 13] on span at bounding box center [153, 7] width 48 height 16
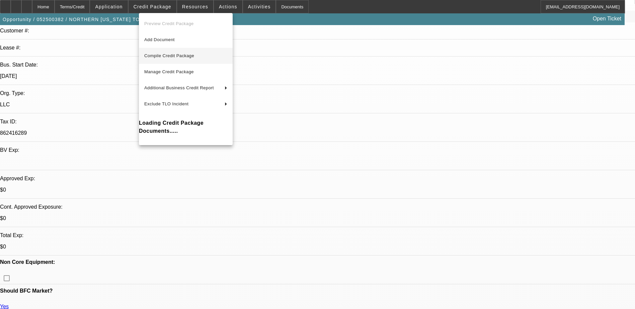
click at [172, 57] on span "Compile Credit Package" at bounding box center [169, 55] width 50 height 5
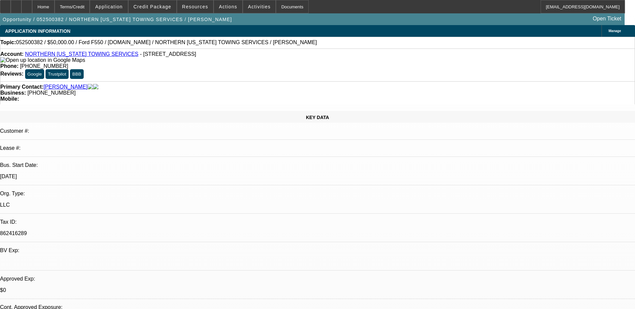
select select "0"
select select "2"
select select "0.1"
select select "4"
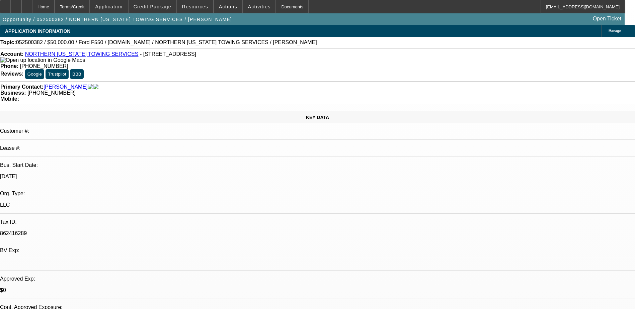
select select "0"
select select "2"
select select "0.1"
select select "4"
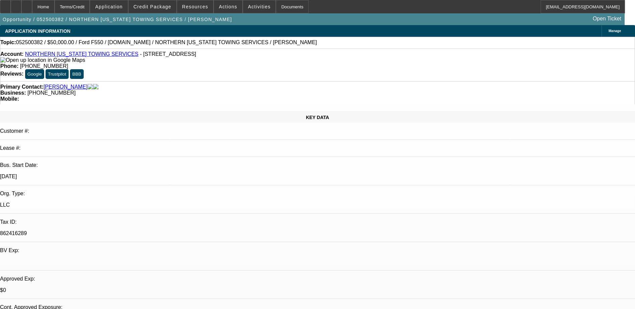
select select "0"
select select "2"
select select "0.1"
select select "4"
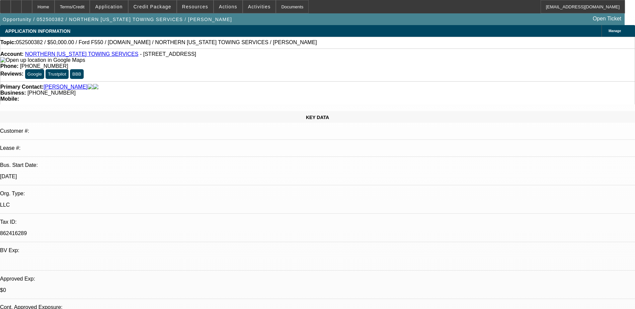
select select "0.1"
select select "0"
select select "0.1"
select select "4"
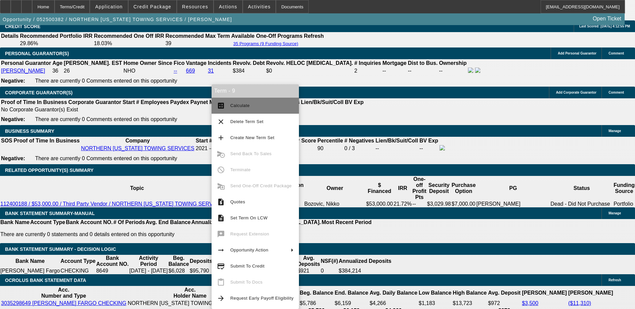
scroll to position [1002, 0]
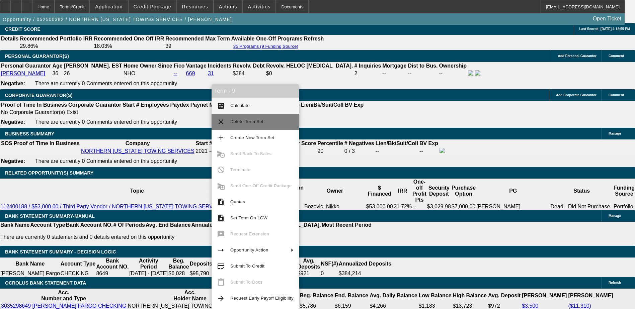
click at [235, 126] on button "clear Delete Term Set" at bounding box center [255, 122] width 87 height 16
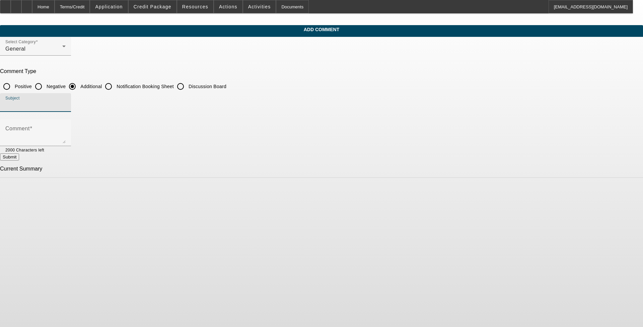
click at [66, 107] on input "Subject" at bounding box center [35, 105] width 60 height 8
type input "w"
type input "Write Up"
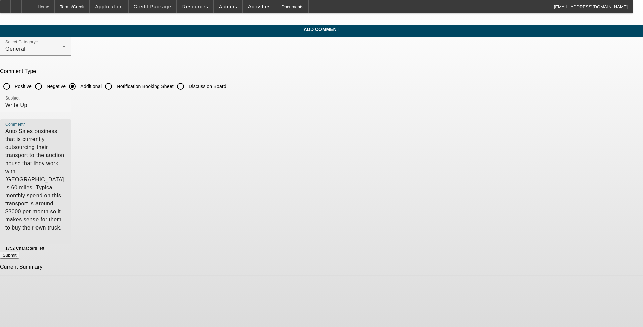
drag, startPoint x: 439, startPoint y: 140, endPoint x: 440, endPoint y: 238, distance: 98.1
click at [66, 238] on textarea "Auto Sales business that is currently outsourcing their transport to the auctio…" at bounding box center [35, 184] width 60 height 114
type textarea "Auto Sales business that is currently outsourcing their transport to the auctio…"
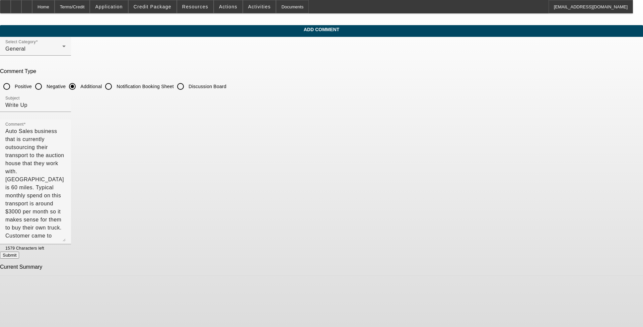
click at [268, 201] on app-comments-manage "Add Comment Select Category General Comment Type Positive Negative Additional N…" at bounding box center [321, 150] width 643 height 251
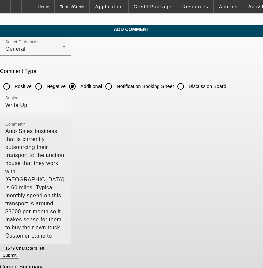
click at [66, 129] on textarea "Auto Sales business that is currently outsourcing their transport to the auctio…" at bounding box center [35, 184] width 60 height 114
click at [66, 156] on textarea "Auto Sales business that is currently outsourcing their transport to the auctio…" at bounding box center [35, 184] width 60 height 114
click at [19, 255] on button "Submit" at bounding box center [9, 254] width 19 height 7
radio input "true"
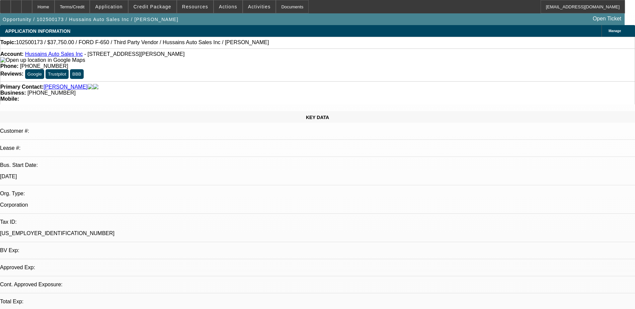
select select "0"
select select "2"
select select "0"
select select "6"
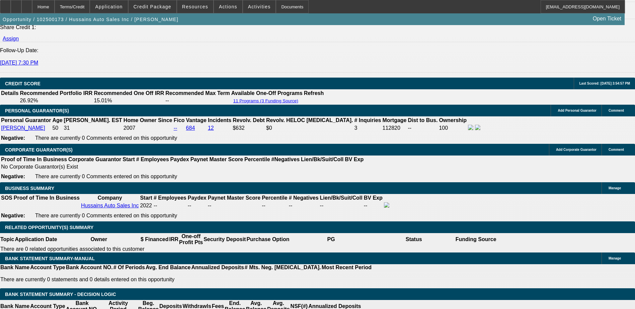
scroll to position [876, 0]
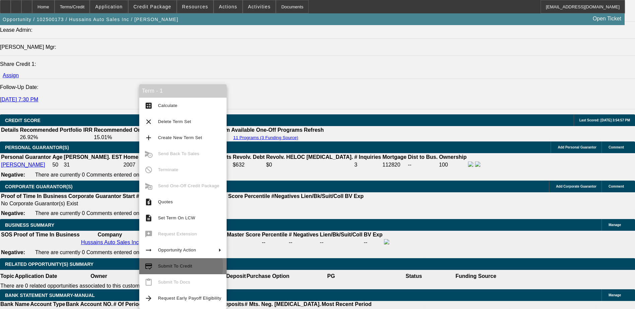
click at [172, 266] on span "Submit To Credit" at bounding box center [175, 266] width 34 height 5
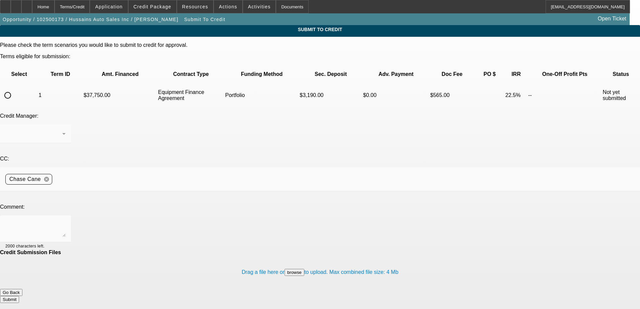
click at [14, 89] on input "radio" at bounding box center [7, 95] width 13 height 13
radio input "true"
click at [66, 221] on textarea at bounding box center [35, 229] width 60 height 16
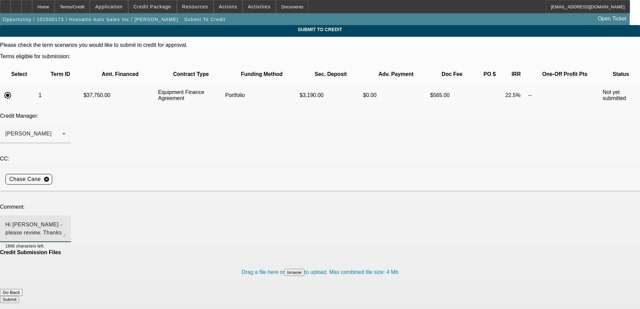
type textarea "Hi George - please review. Thanks"
click at [19, 296] on button "Submit" at bounding box center [9, 299] width 19 height 7
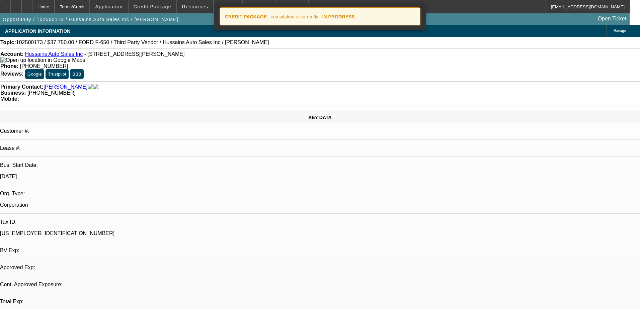
select select "0"
select select "2"
select select "0"
select select "6"
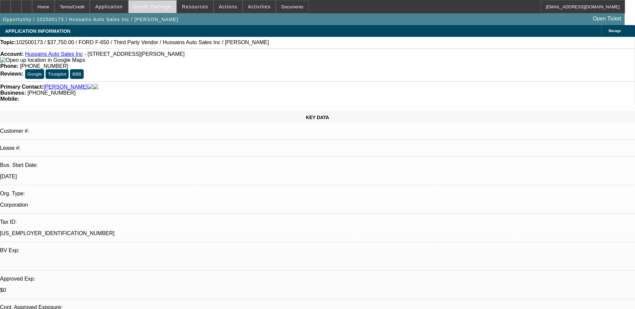
click at [153, 11] on span at bounding box center [153, 7] width 48 height 16
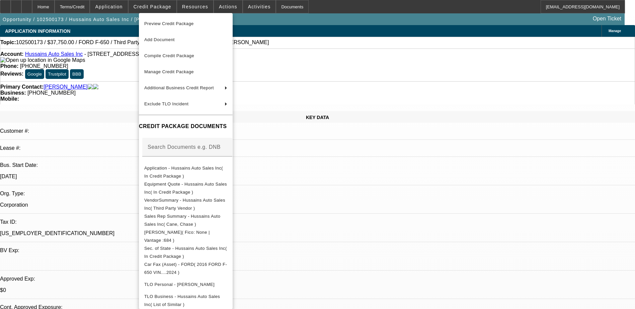
click at [373, 221] on div at bounding box center [317, 154] width 635 height 309
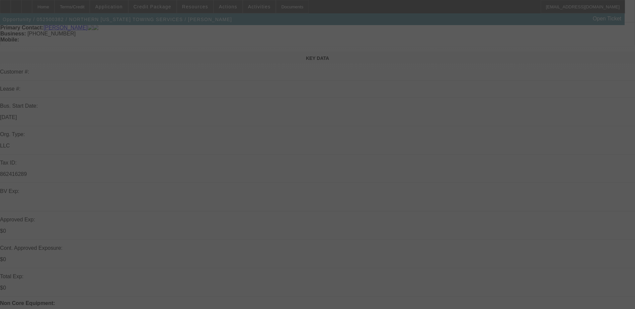
scroll to position [167, 0]
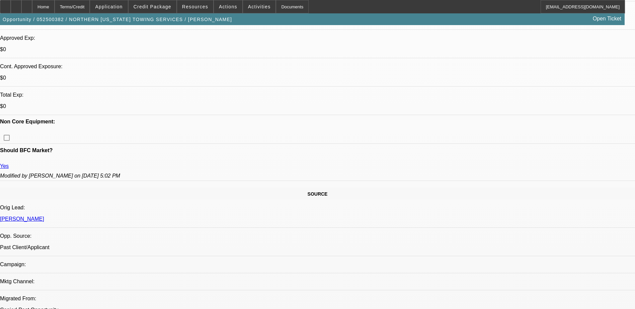
select select "0"
select select "2"
select select "0.1"
select select "0"
select select "2"
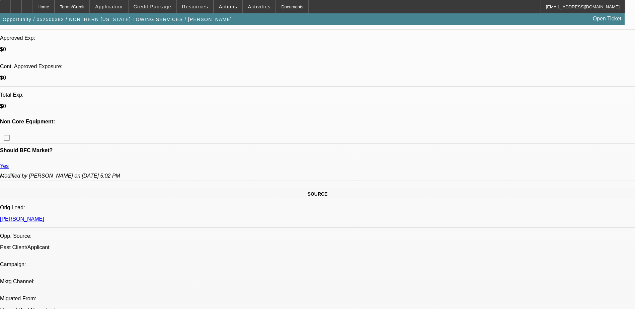
select select "0.1"
select select "0"
select select "0.1"
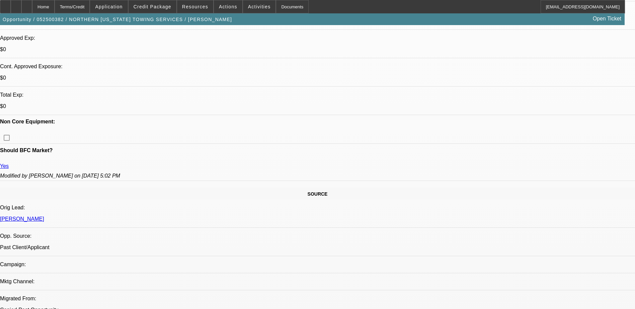
select select "0"
select select "0.1"
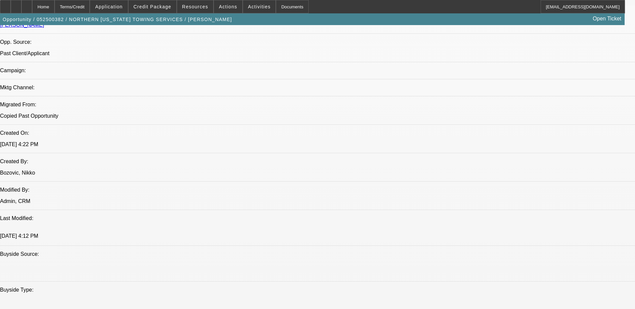
select select "1"
select select "2"
select select "4"
select select "1"
select select "2"
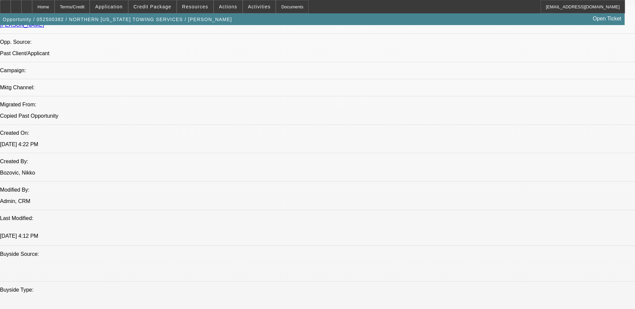
select select "4"
select select "1"
select select "4"
select select "1"
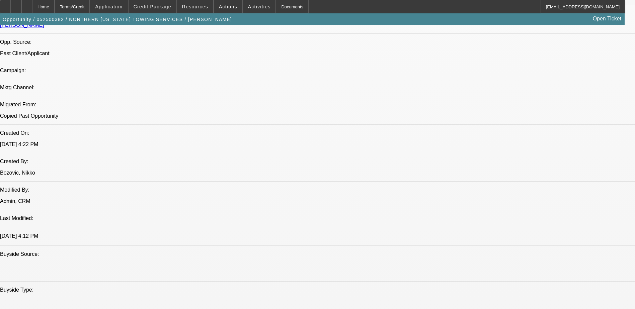
select select "1"
select select "4"
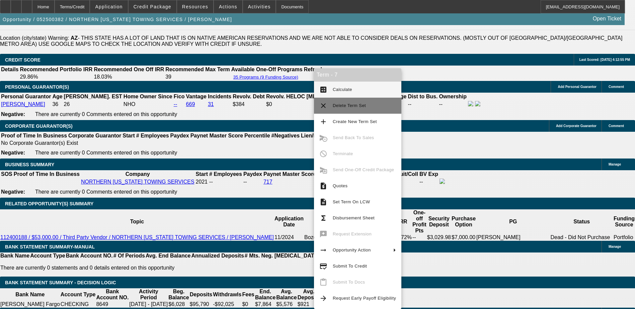
scroll to position [1009, 0]
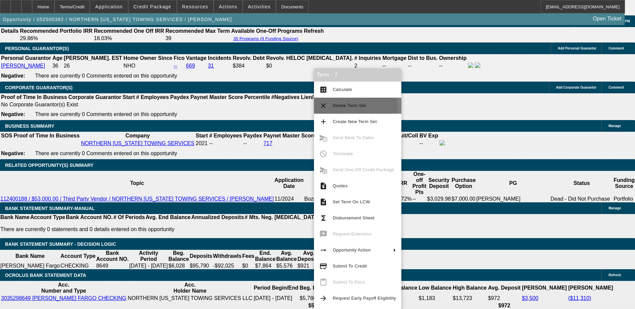
click at [334, 107] on span "Delete Term Set" at bounding box center [349, 105] width 33 height 5
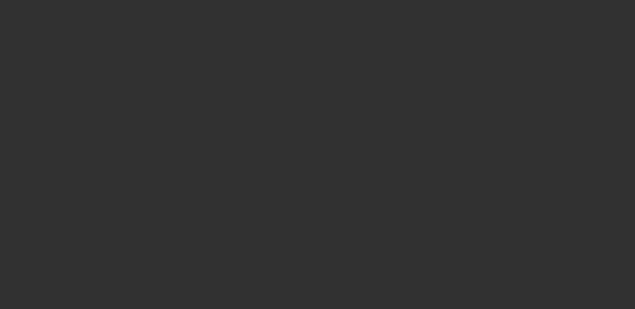
scroll to position [15, 0]
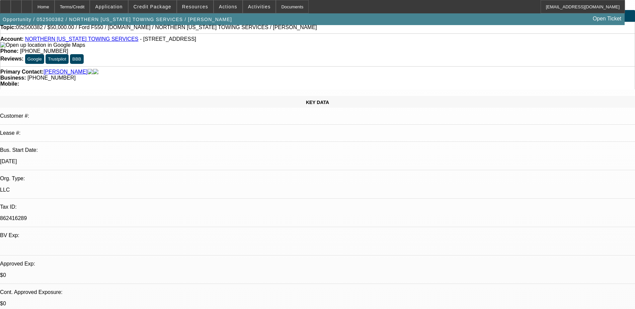
select select "0"
select select "2"
select select "0.1"
select select "0"
select select "2"
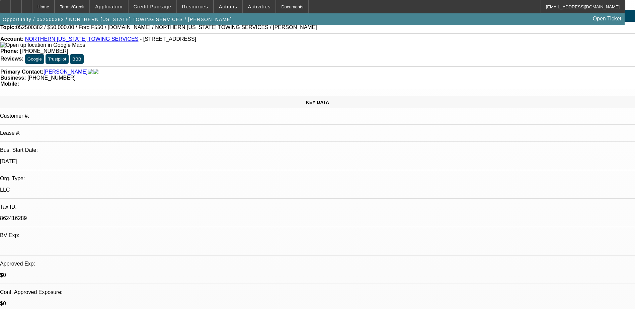
select select "0.1"
select select "0"
select select "0.1"
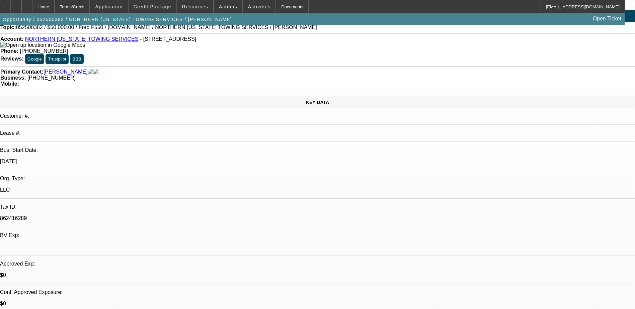
select select "0"
select select "0.1"
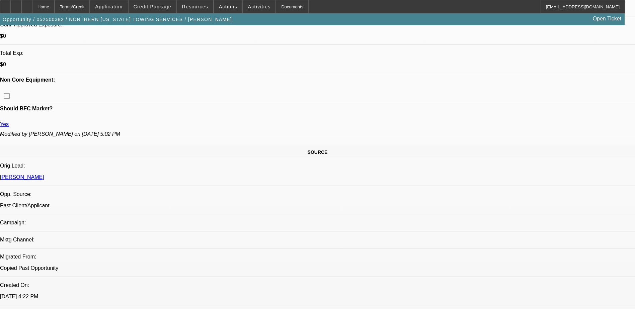
select select "1"
select select "2"
select select "4"
select select "1"
select select "2"
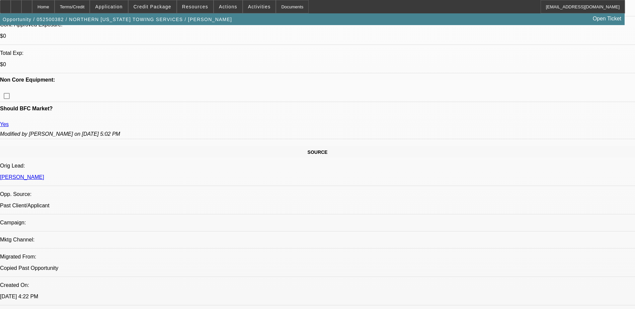
select select "4"
select select "1"
select select "4"
select select "1"
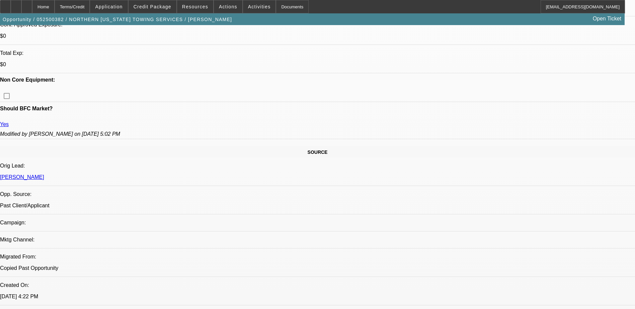
select select "1"
select select "4"
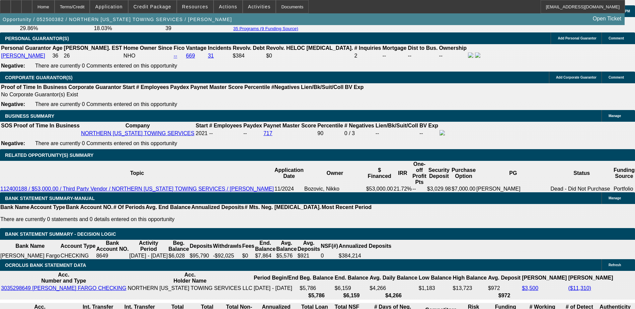
scroll to position [919, 0]
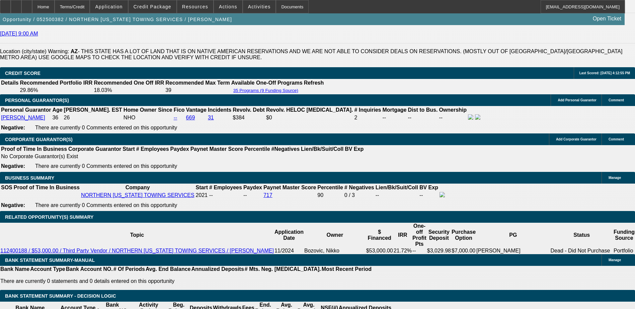
select select "0"
select select "0.1"
select select "4"
select select "0"
select select "2"
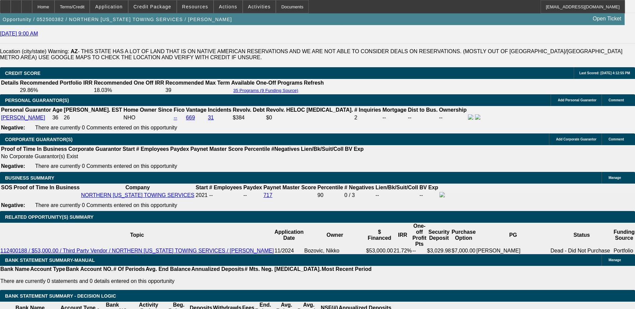
select select "2"
select select "0.1"
select select "4"
select select "0.1"
select select "2"
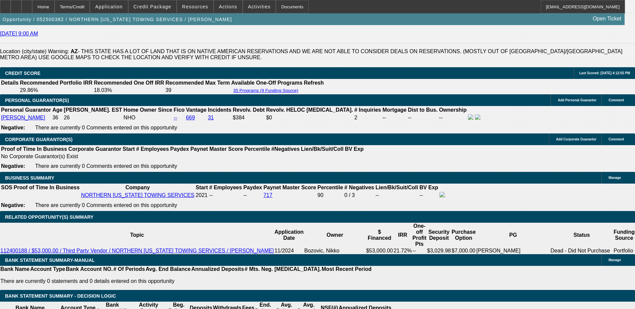
select select "2"
select select "0.1"
select select "4"
select select "0"
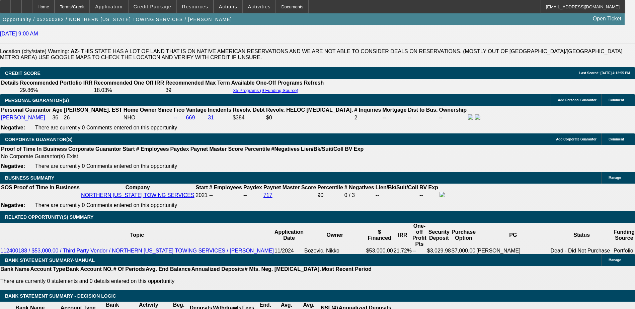
select select "2"
select select "0.1"
select select "4"
select select "0"
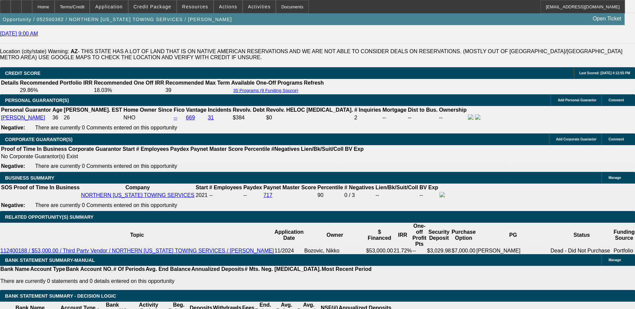
select select "2"
select select "0.1"
select select "4"
select select "0.1"
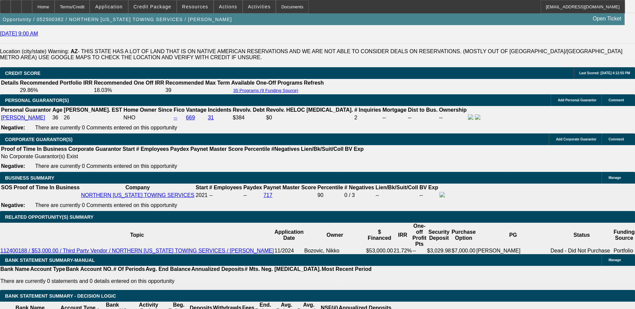
select select "0"
select select "0.1"
select select "4"
select select "0.1"
select select "0"
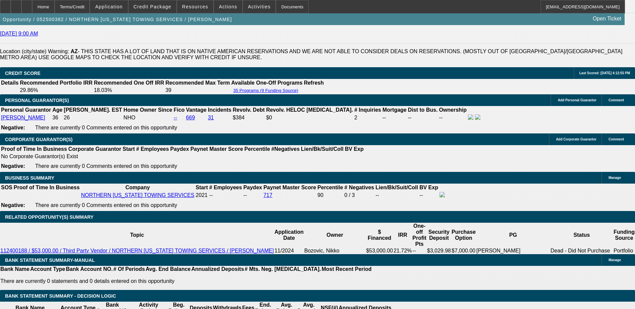
select select "0.1"
select select "4"
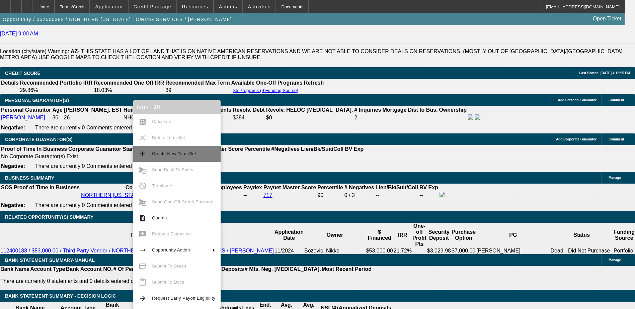
click at [170, 159] on button "add Create New Term Set" at bounding box center [176, 154] width 87 height 16
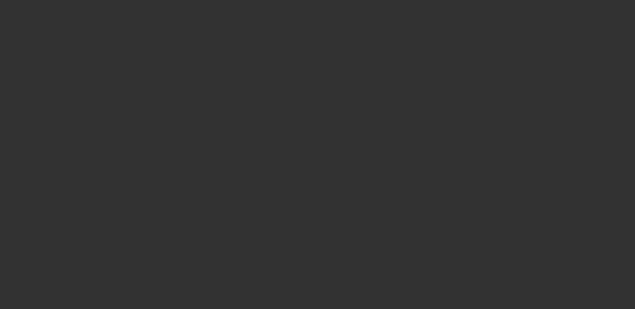
click at [582, 226] on div at bounding box center [317, 154] width 635 height 309
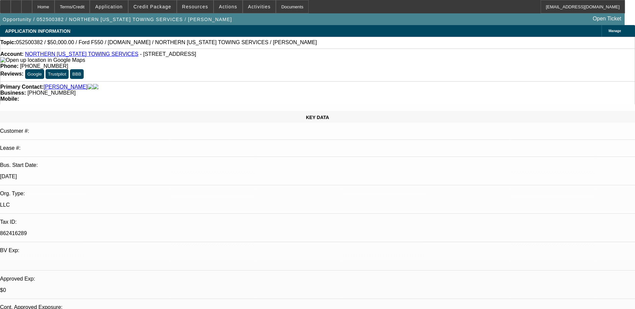
select select "0"
select select "2"
select select "0.1"
select select "0"
select select "2"
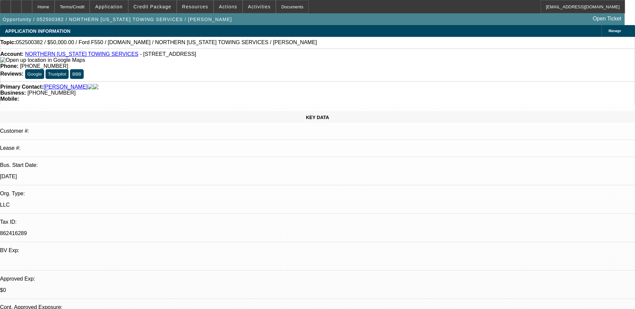
select select "0.1"
select select "0"
select select "2"
select select "0.1"
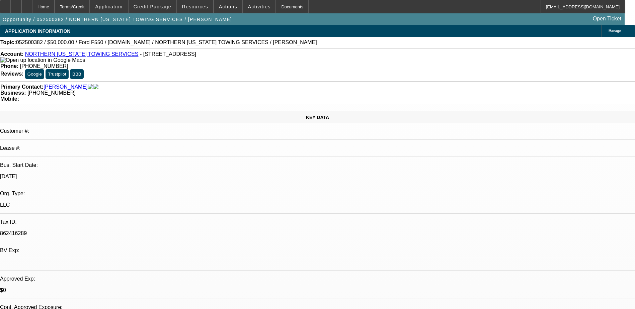
select select "0"
select select "0.1"
select select "1"
select select "2"
select select "4"
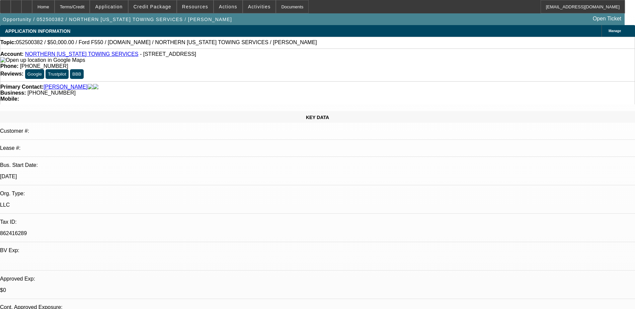
select select "1"
select select "2"
select select "4"
select select "1"
select select "2"
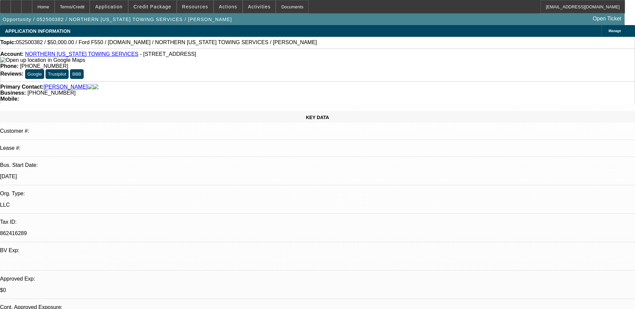
select select "4"
select select "1"
select select "4"
click at [158, 10] on span at bounding box center [153, 7] width 48 height 16
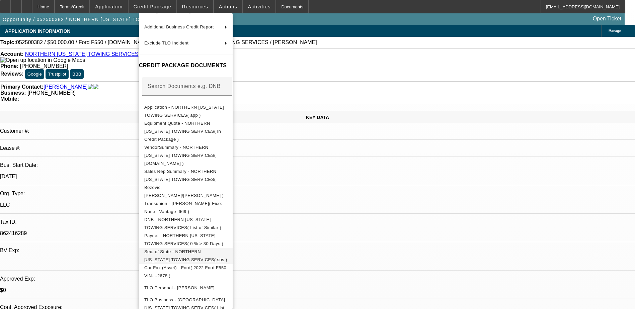
scroll to position [94, 0]
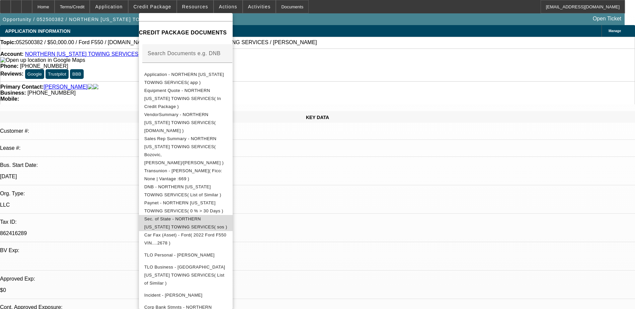
click at [220, 217] on span "Sec. of State - NORTHERN [US_STATE] TOWING SERVICES( sos )" at bounding box center [185, 223] width 83 height 13
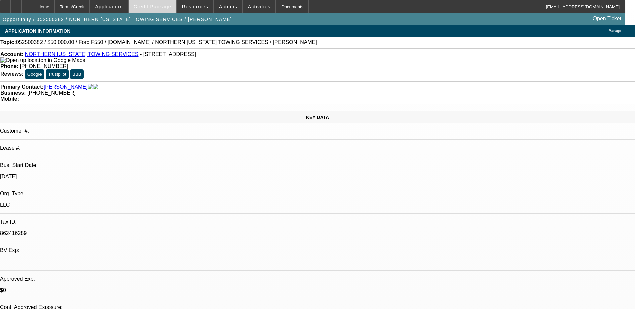
click at [163, 10] on span at bounding box center [153, 7] width 48 height 16
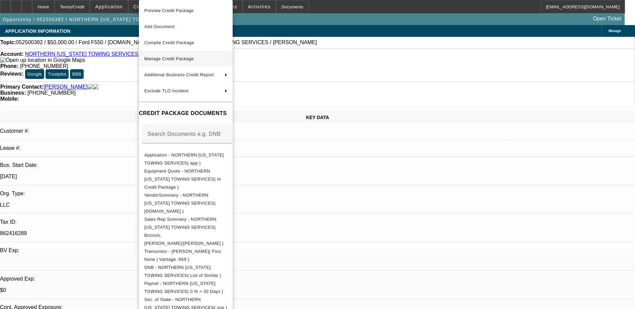
click at [163, 58] on span "Manage Credit Package" at bounding box center [169, 58] width 50 height 5
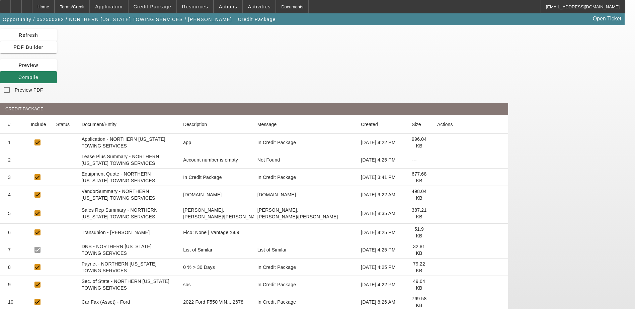
scroll to position [33, 0]
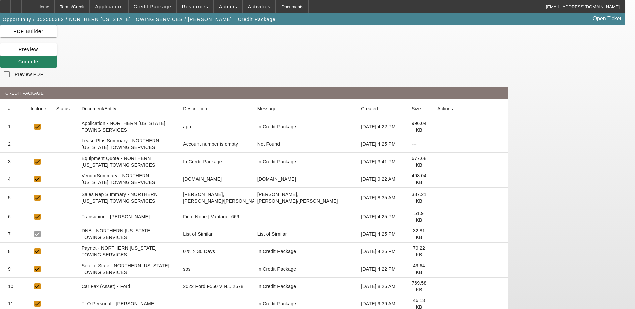
click at [437, 217] on icon at bounding box center [437, 217] width 0 height 0
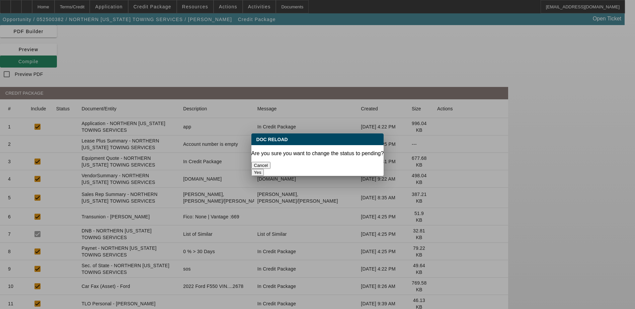
click at [264, 169] on button "Yes" at bounding box center [257, 172] width 13 height 7
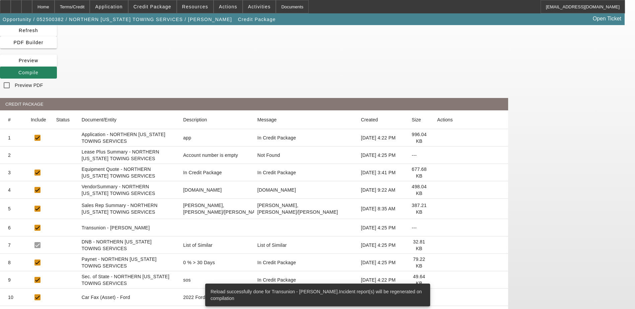
scroll to position [67, 0]
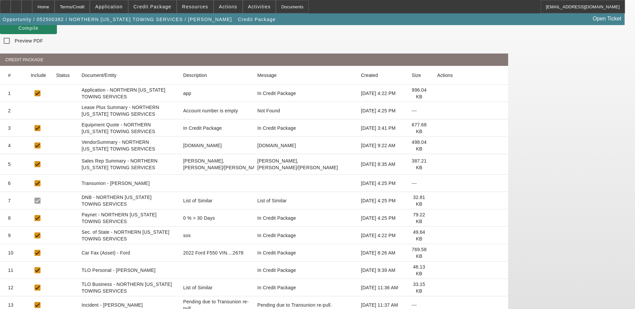
click at [491, 210] on mat-cell at bounding box center [470, 218] width 76 height 17
click at [437, 218] on icon at bounding box center [437, 218] width 0 height 0
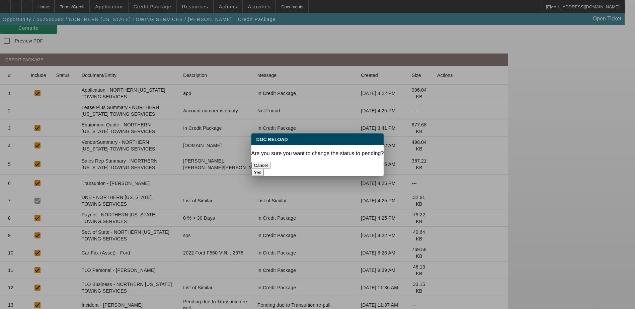
scroll to position [0, 0]
click at [264, 169] on button "Yes" at bounding box center [257, 172] width 13 height 7
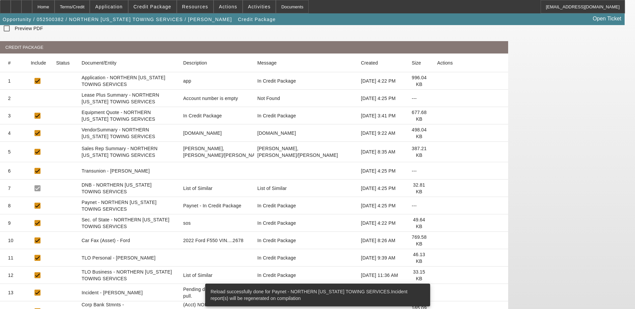
scroll to position [86, 0]
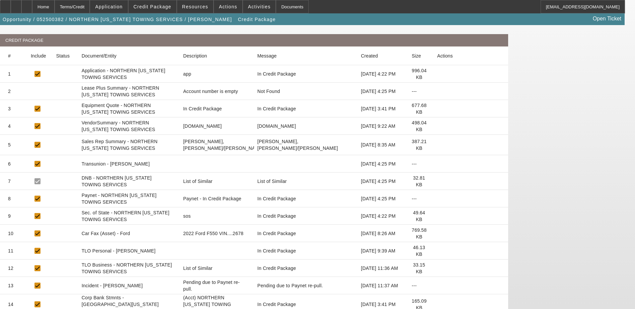
click at [437, 269] on icon at bounding box center [437, 269] width 0 height 0
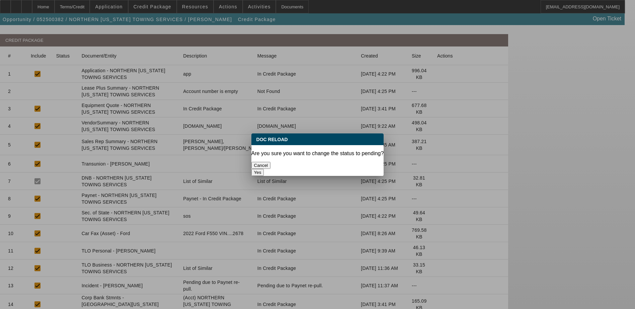
scroll to position [0, 0]
click at [264, 169] on button "Yes" at bounding box center [257, 172] width 13 height 7
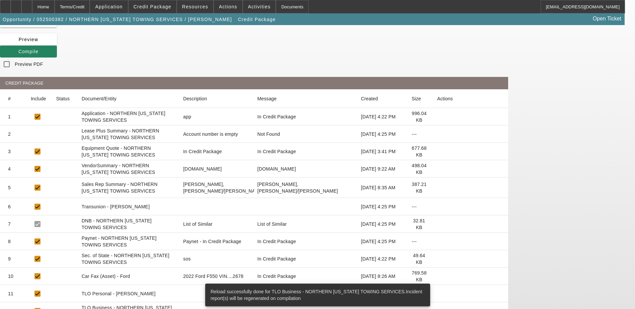
scroll to position [86, 0]
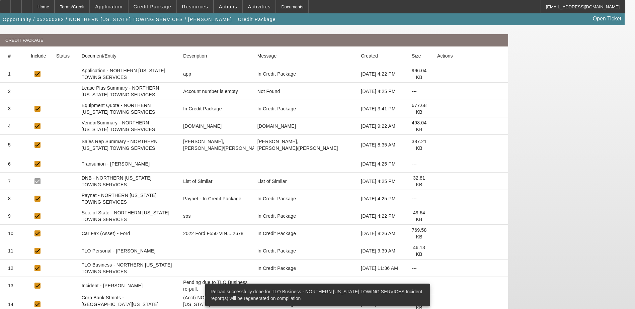
click at [437, 251] on icon at bounding box center [437, 251] width 0 height 0
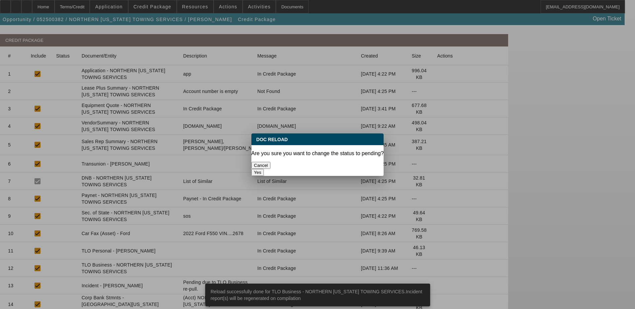
scroll to position [0, 0]
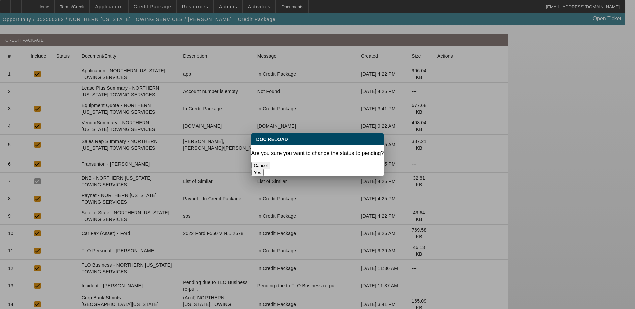
click at [264, 169] on button "Yes" at bounding box center [257, 172] width 13 height 7
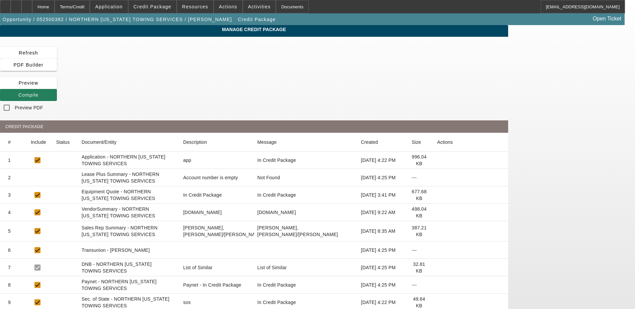
click at [39, 92] on span "Compile" at bounding box center [28, 94] width 20 height 5
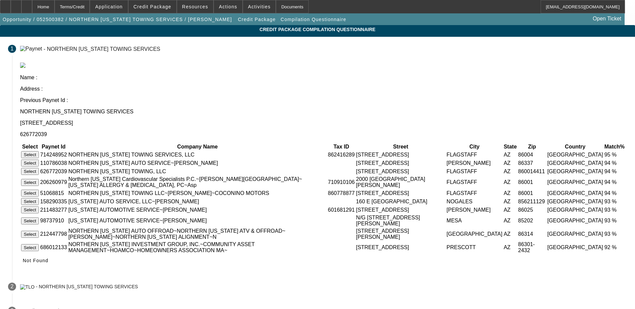
click at [39, 151] on button "Select" at bounding box center [30, 154] width 18 height 7
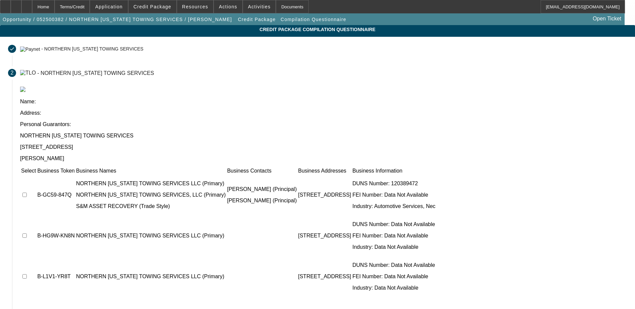
click at [27, 193] on input "checkbox" at bounding box center [24, 195] width 4 height 4
checkbox input "true"
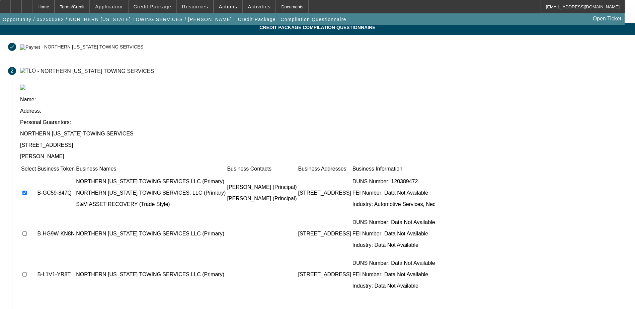
scroll to position [33, 0]
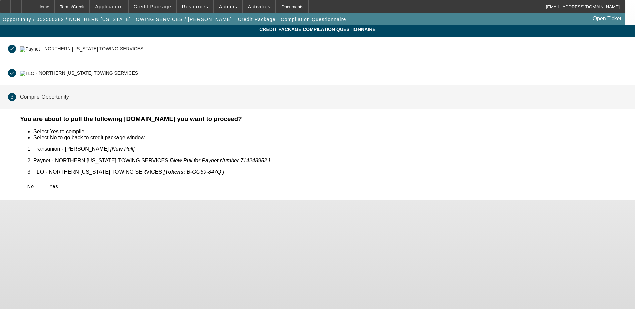
scroll to position [0, 0]
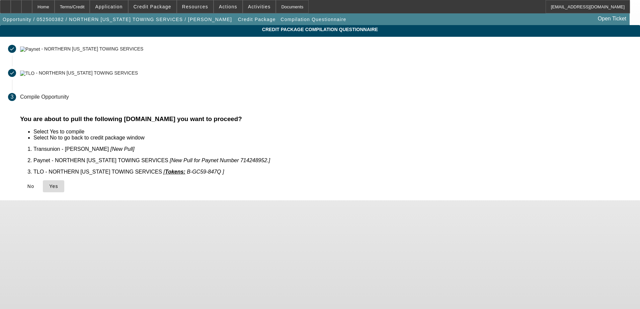
click at [64, 183] on span at bounding box center [53, 186] width 21 height 16
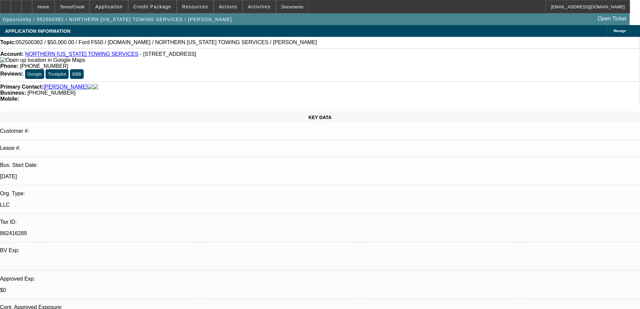
select select "0"
select select "2"
select select "0.1"
select select "4"
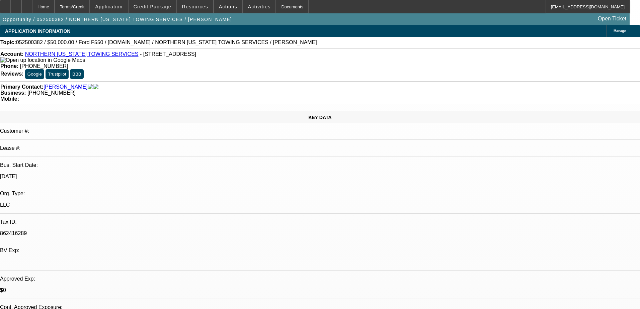
select select "0"
select select "2"
select select "0.1"
select select "4"
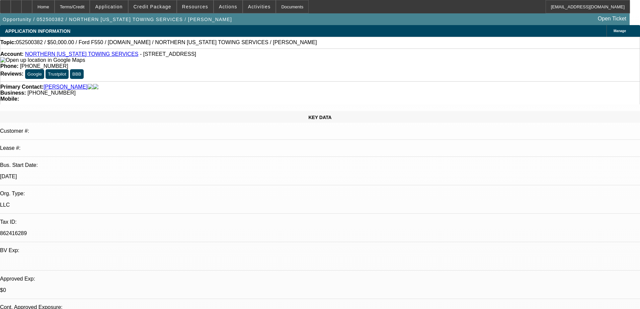
select select "0"
select select "2"
select select "0.1"
select select "4"
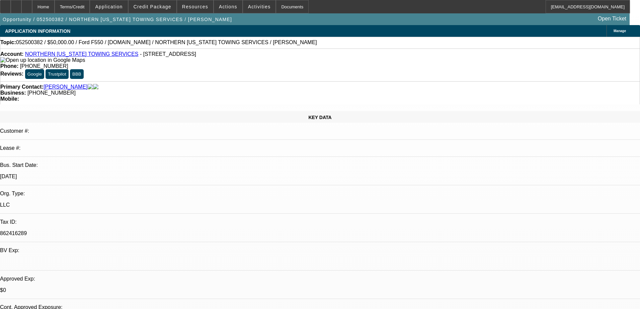
select select "0.1"
select select "0"
select select "0.1"
select select "4"
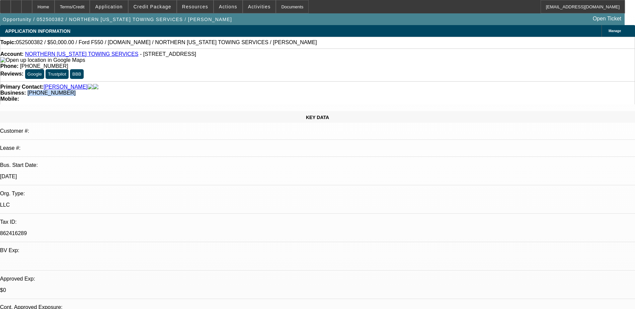
drag, startPoint x: 257, startPoint y: 76, endPoint x: 239, endPoint y: 75, distance: 18.1
click at [239, 90] on div "Business: [PHONE_NUMBER]" at bounding box center [317, 93] width 634 height 6
copy span "[PHONE_NUMBER]"
click at [118, 5] on span "Application" at bounding box center [108, 6] width 27 height 5
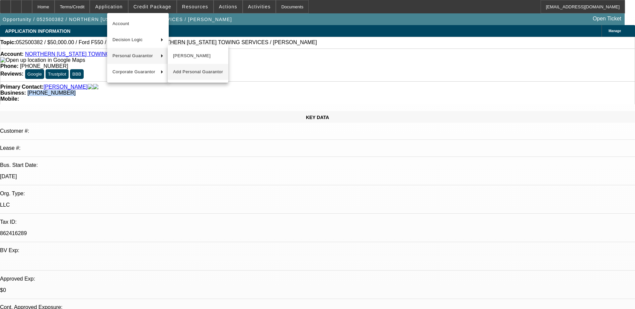
click at [191, 58] on span "[PERSON_NAME]" at bounding box center [198, 56] width 50 height 8
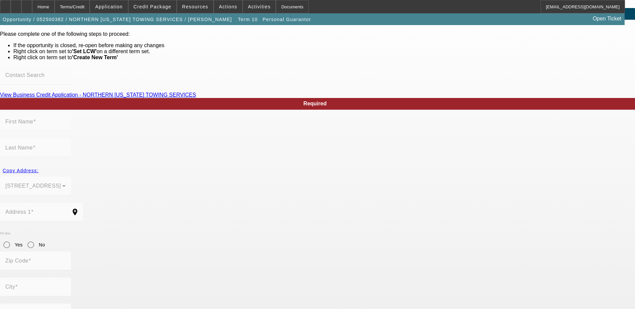
scroll to position [31, 0]
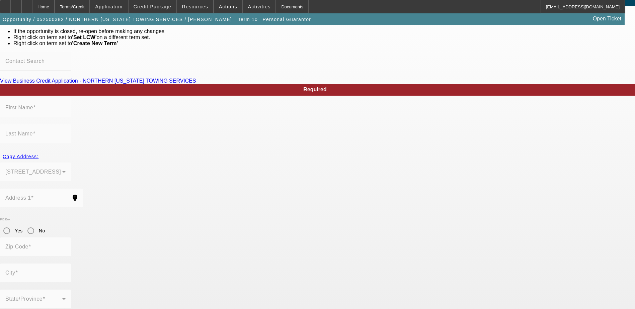
type input "[PERSON_NAME]"
type input "[STREET_ADDRESS]"
radio input "true"
type input "86004"
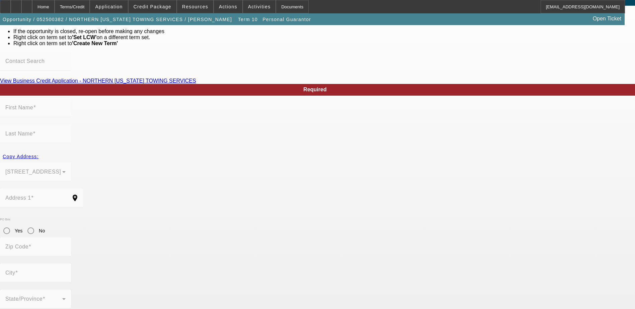
type input "Flagstaff"
type input "[PHONE_NUMBER]"
type input "601-23-0057"
type input "[EMAIL_ADDRESS][DOMAIN_NAME]"
type input "[PERSON_NAME]"
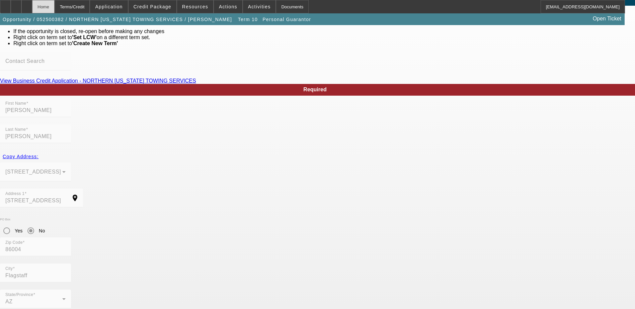
click at [55, 6] on div "Home" at bounding box center [43, 6] width 22 height 13
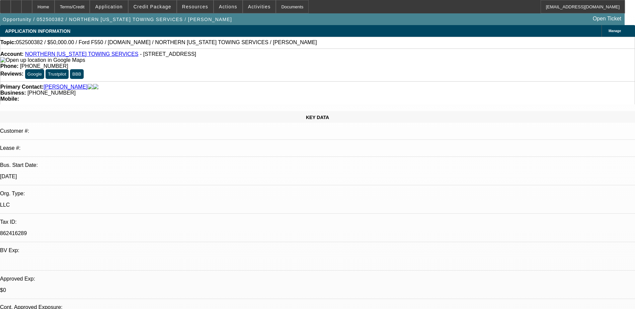
select select "0"
select select "2"
select select "0.1"
select select "4"
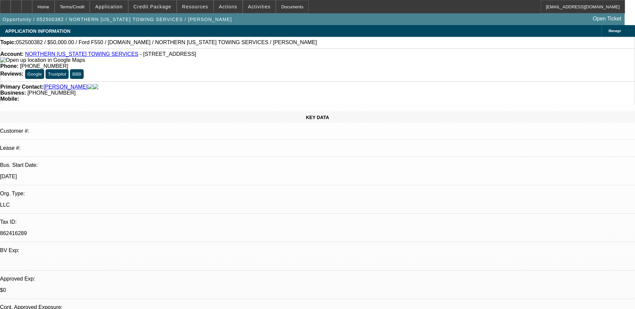
select select "0"
select select "2"
select select "0.1"
select select "4"
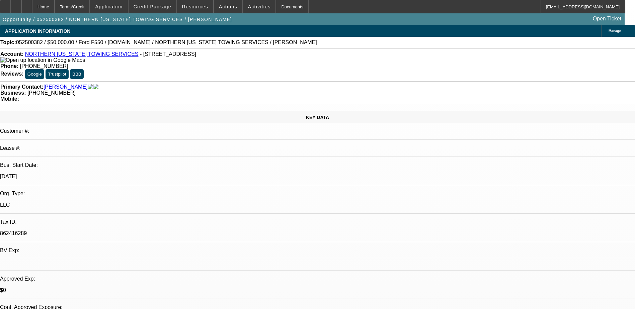
select select "0"
select select "2"
select select "0.1"
select select "4"
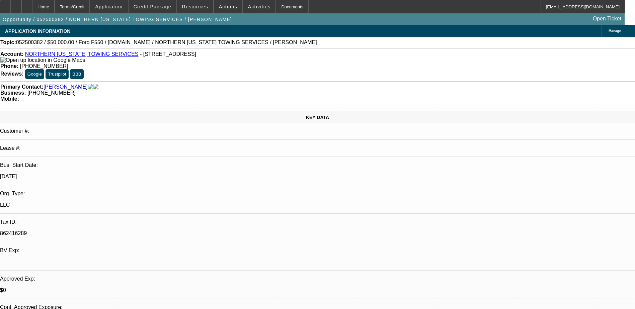
select select "0.1"
select select "0"
select select "0.1"
select select "4"
click at [152, 4] on span "Credit Package" at bounding box center [153, 6] width 38 height 5
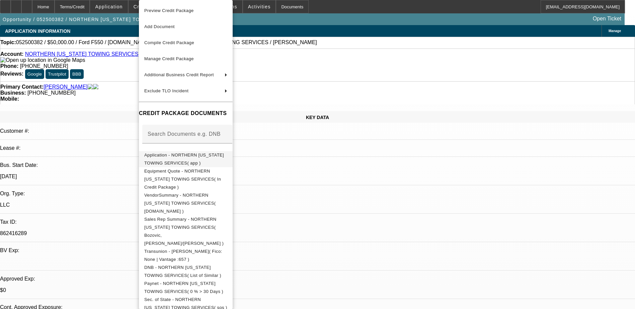
click at [201, 153] on span "Application - NORTHERN [US_STATE] TOWING SERVICES( app )" at bounding box center [185, 159] width 83 height 16
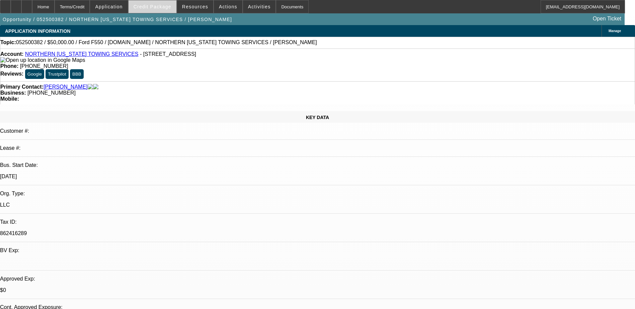
click at [162, 11] on span at bounding box center [153, 7] width 48 height 16
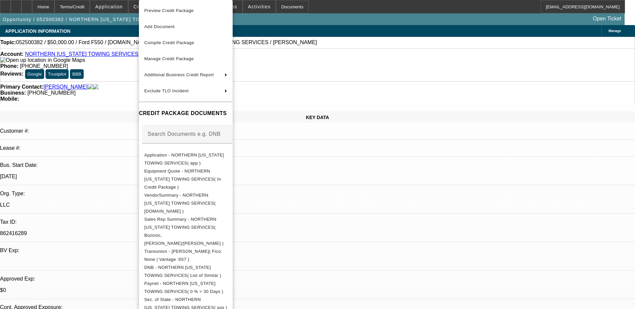
click at [379, 187] on div at bounding box center [317, 154] width 635 height 309
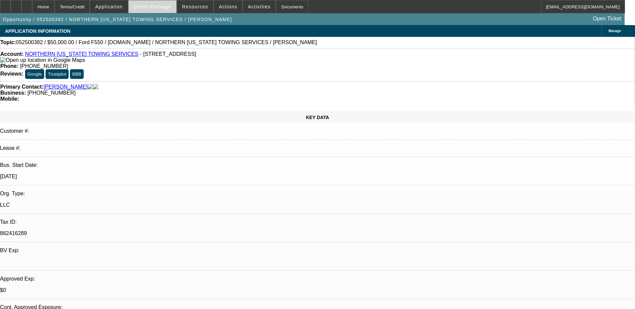
click at [147, 10] on span at bounding box center [153, 7] width 48 height 16
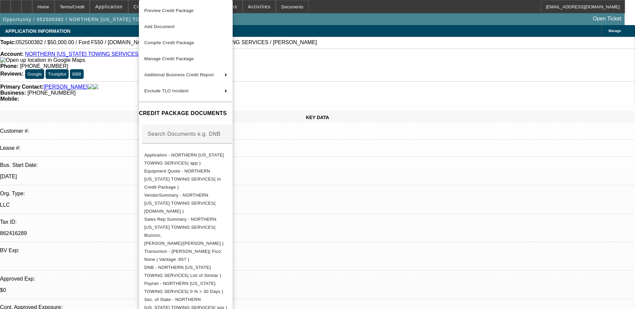
click at [27, 4] on div at bounding box center [317, 154] width 635 height 309
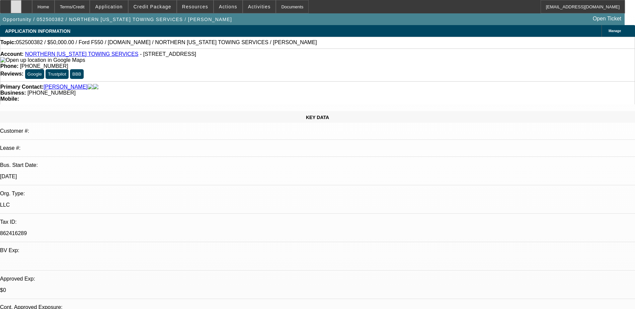
click at [16, 4] on icon at bounding box center [16, 4] width 0 height 0
click at [128, 9] on span at bounding box center [108, 7] width 37 height 16
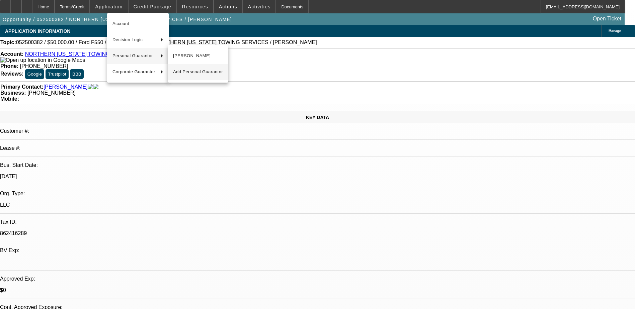
click at [186, 57] on span "[PERSON_NAME]" at bounding box center [198, 56] width 50 height 8
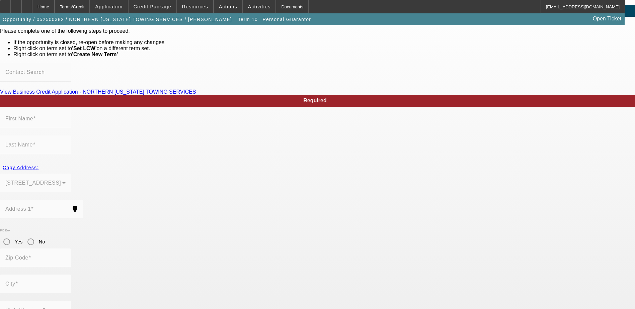
scroll to position [31, 0]
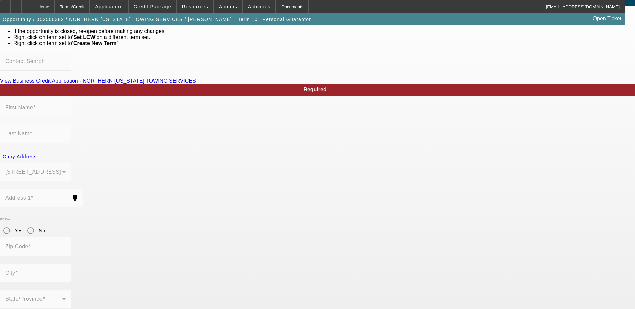
type input "[PERSON_NAME]"
type input "[STREET_ADDRESS]"
radio input "true"
type input "86004"
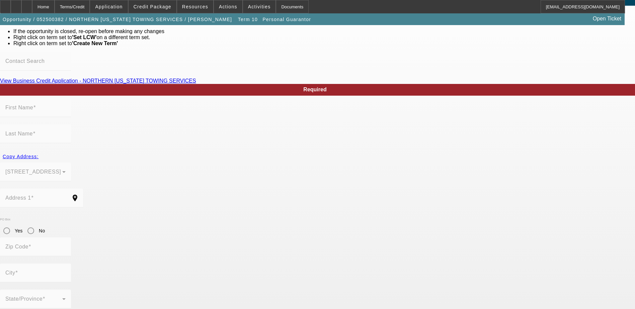
type input "Flagstaff"
type input "[PHONE_NUMBER]"
type input "601-23-0057"
type input "[EMAIL_ADDRESS][DOMAIN_NAME]"
type input "[PERSON_NAME]"
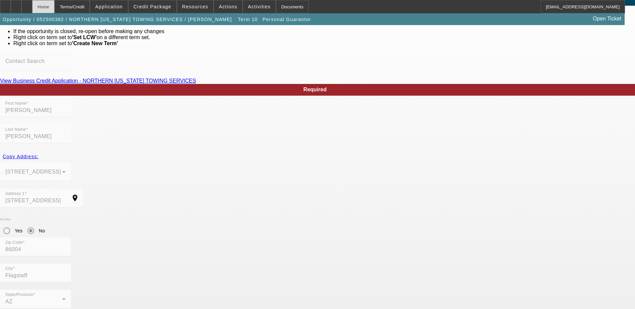
click at [55, 10] on div "Home" at bounding box center [43, 6] width 22 height 13
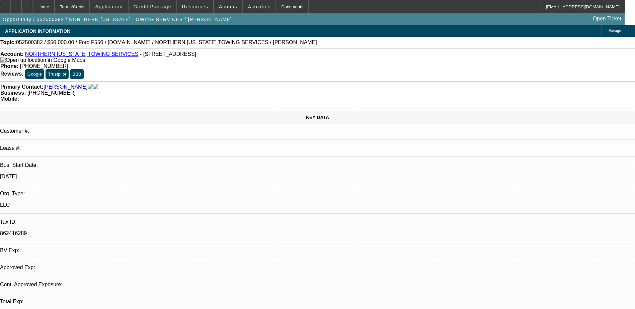
select select "0"
select select "2"
select select "0.1"
select select "4"
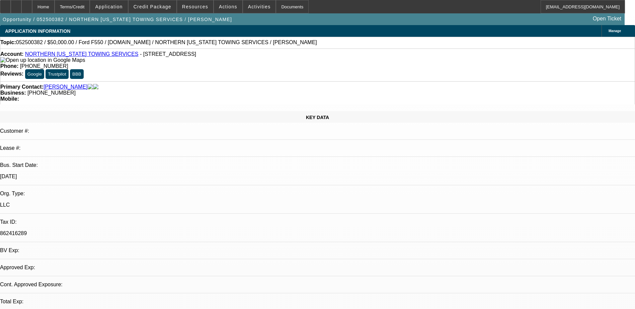
select select "0"
select select "2"
select select "0.1"
select select "4"
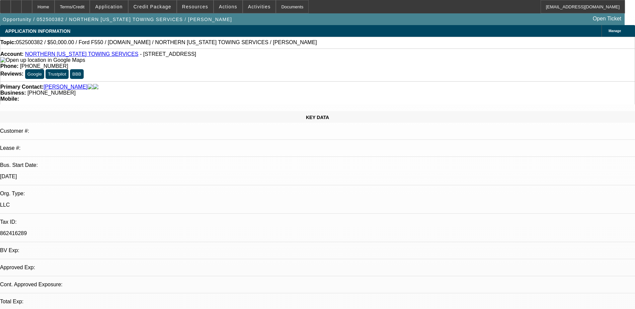
select select "0"
select select "2"
select select "0.1"
select select "4"
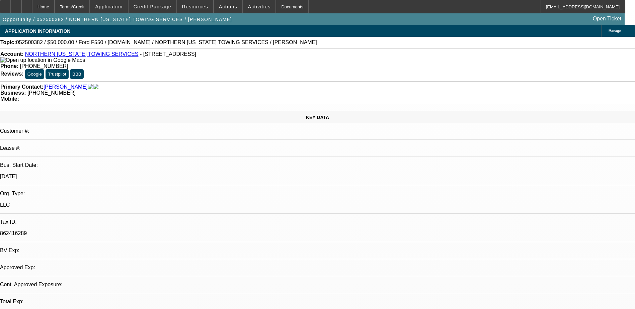
select select "0.1"
select select "0"
select select "0.1"
select select "4"
click at [166, 9] on span "Credit Package" at bounding box center [153, 6] width 38 height 5
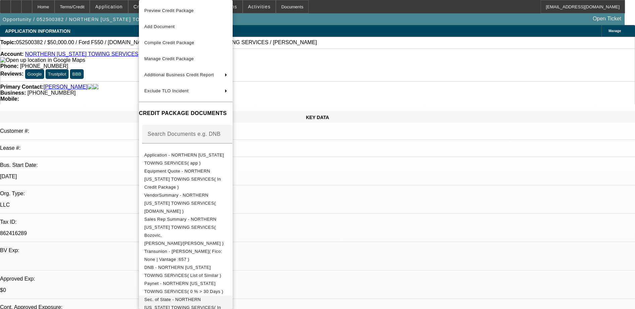
click at [177, 297] on span "Sec. of State - NORTHERN ARIZONA TOWING SERVICES( In Credit Package )" at bounding box center [182, 307] width 77 height 21
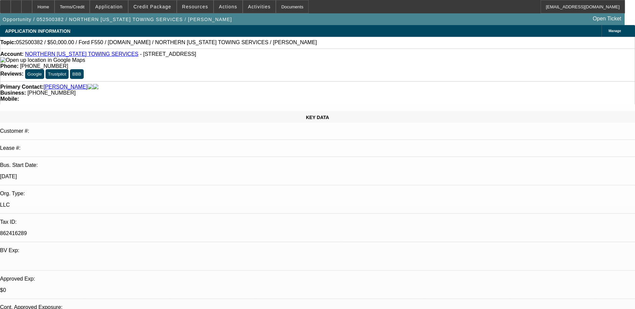
radio input "true"
type textarea "need app from sage then will submit"
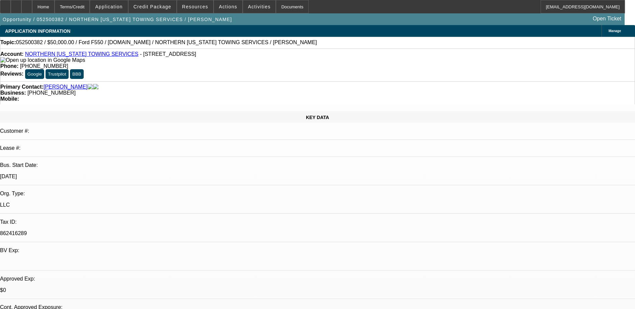
radio input "true"
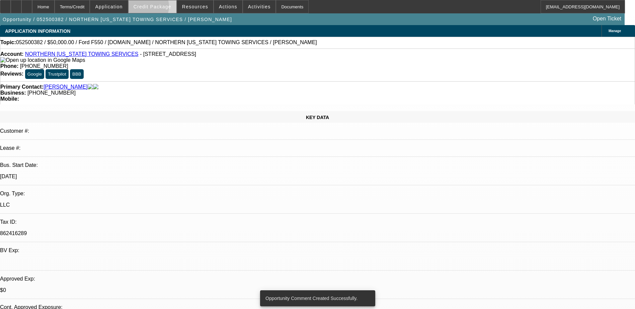
click at [159, 8] on span "Credit Package" at bounding box center [153, 6] width 38 height 5
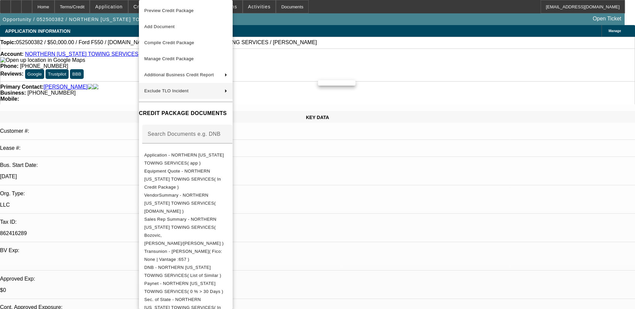
drag, startPoint x: 408, startPoint y: 160, endPoint x: 405, endPoint y: 162, distance: 3.4
click at [408, 160] on div at bounding box center [317, 154] width 635 height 309
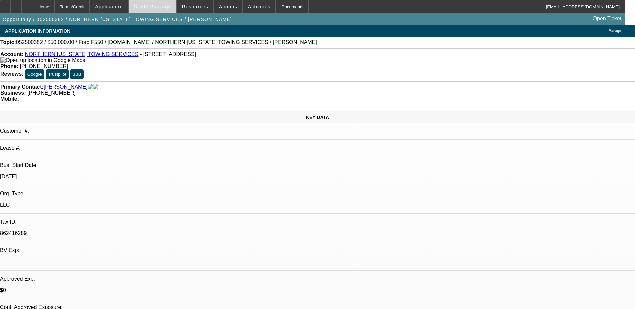
click at [158, 10] on span at bounding box center [153, 7] width 48 height 16
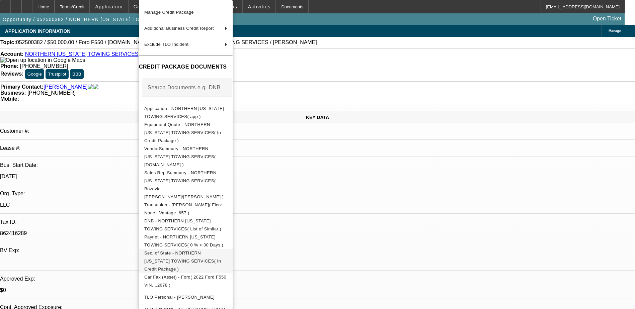
scroll to position [81, 0]
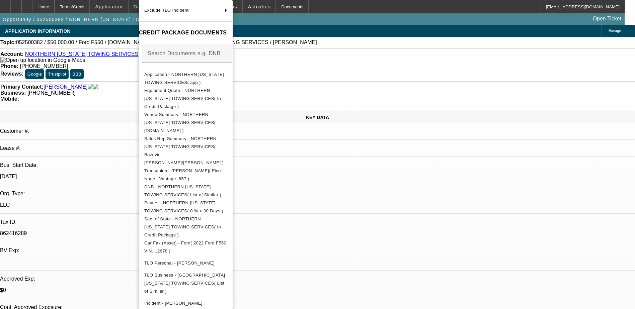
click at [363, 188] on div at bounding box center [317, 154] width 635 height 309
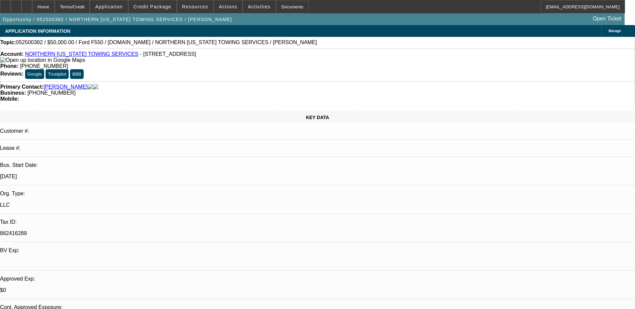
scroll to position [201, 0]
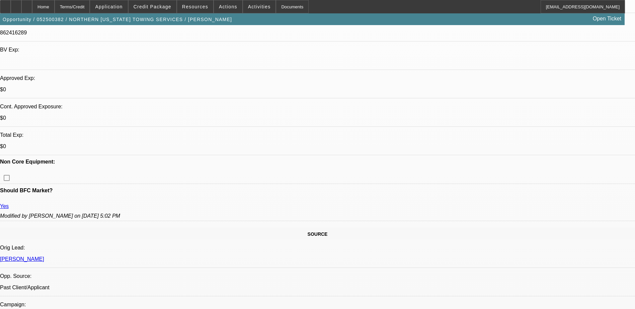
drag, startPoint x: 502, startPoint y: 211, endPoint x: 503, endPoint y: 207, distance: 4.6
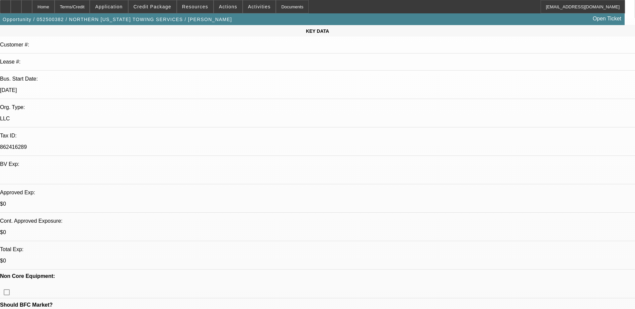
scroll to position [0, 0]
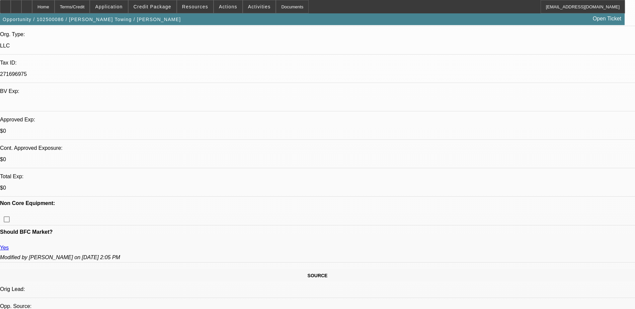
select select "0.1"
select select "2"
select select "0.1"
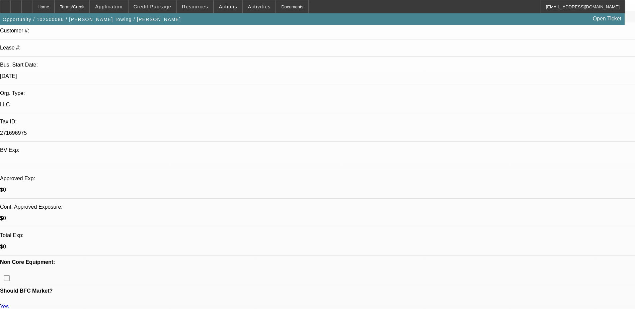
select select "1"
select select "2"
select select "4"
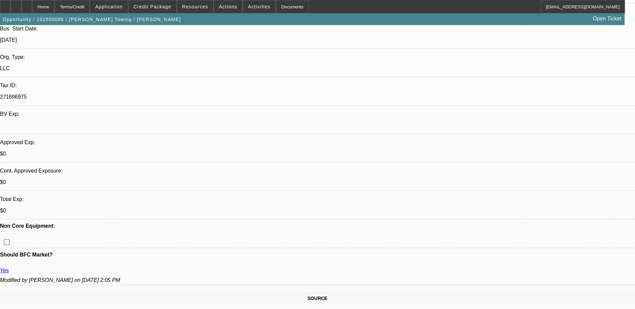
scroll to position [201, 0]
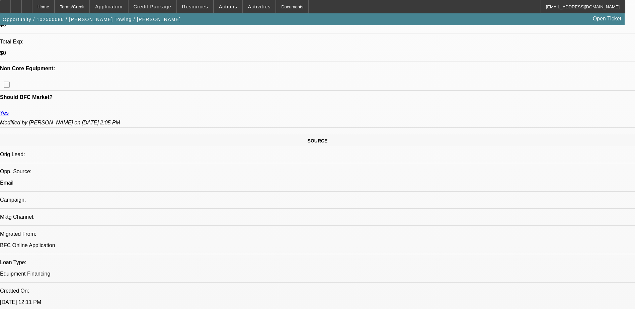
scroll to position [301, 0]
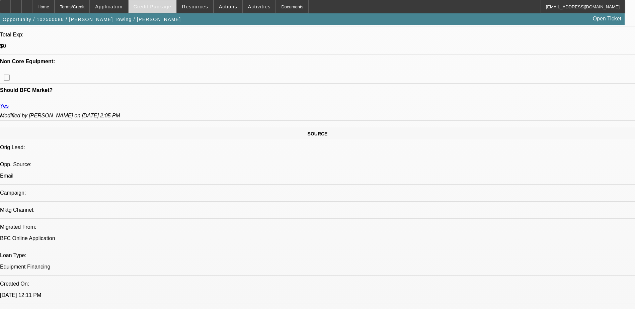
click at [154, 4] on span "Credit Package" at bounding box center [153, 6] width 38 height 5
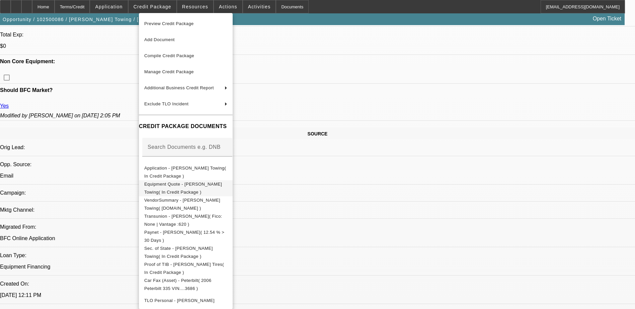
scroll to position [118, 0]
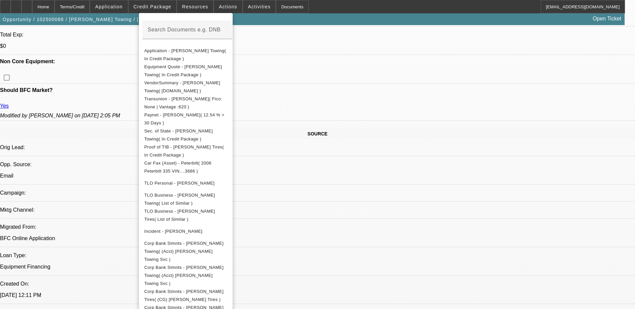
click at [482, 175] on div at bounding box center [317, 154] width 635 height 309
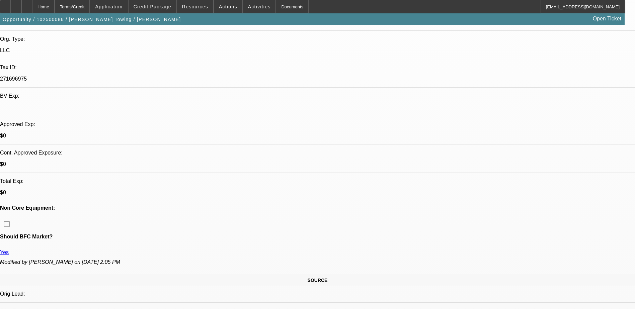
scroll to position [268, 0]
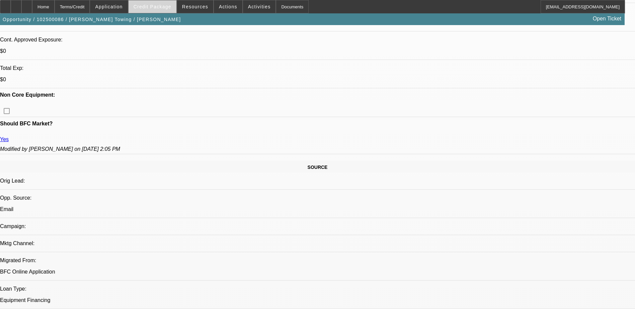
click at [151, 7] on span "Credit Package" at bounding box center [153, 6] width 38 height 5
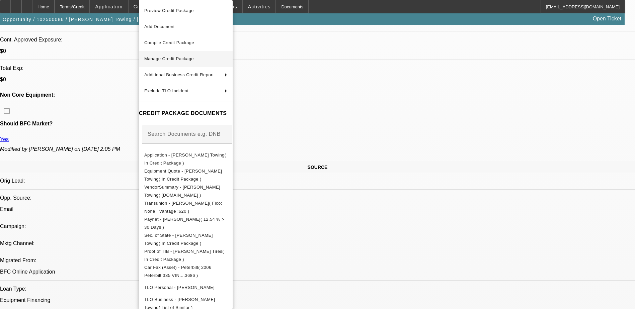
click at [194, 59] on span "Manage Credit Package" at bounding box center [169, 58] width 50 height 5
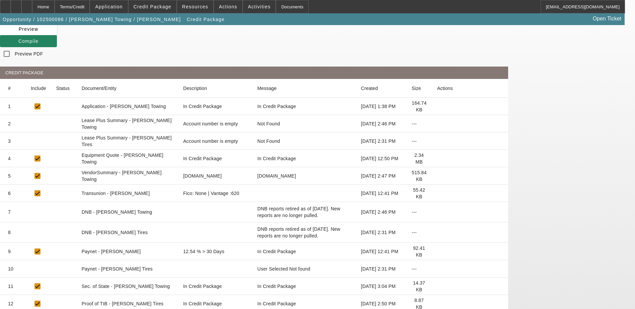
scroll to position [67, 0]
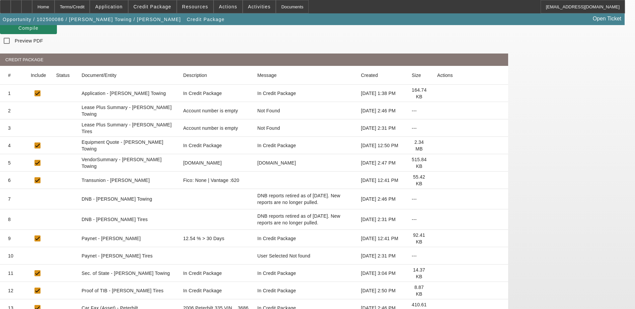
click at [437, 256] on icon at bounding box center [437, 256] width 0 height 0
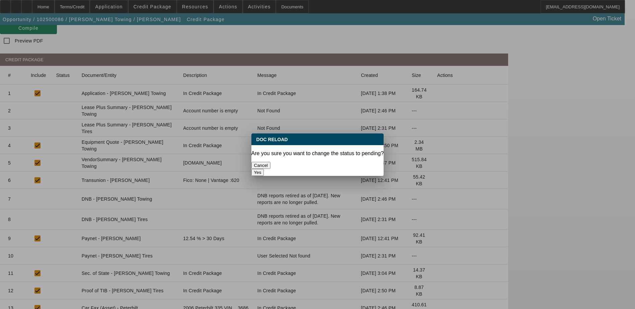
scroll to position [0, 0]
click at [264, 169] on button "Yes" at bounding box center [257, 172] width 13 height 7
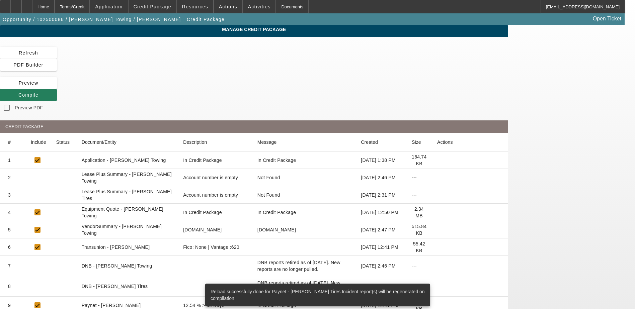
click at [57, 87] on span at bounding box center [28, 95] width 57 height 16
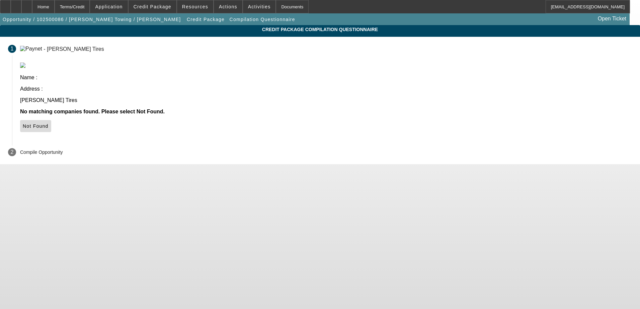
click at [49, 124] on span "Not Found" at bounding box center [36, 126] width 26 height 5
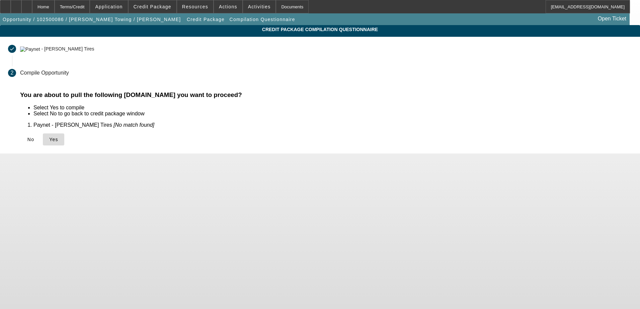
click at [58, 141] on span "Yes" at bounding box center [53, 139] width 9 height 5
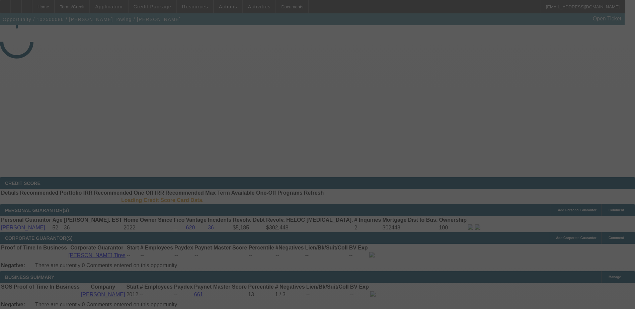
click at [165, 6] on div at bounding box center [317, 154] width 635 height 309
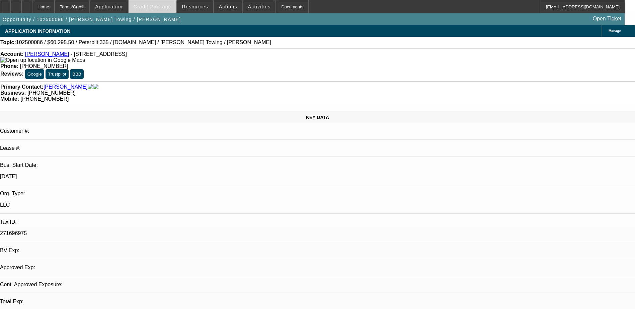
select select "0.1"
select select "2"
select select "0.1"
select select "4"
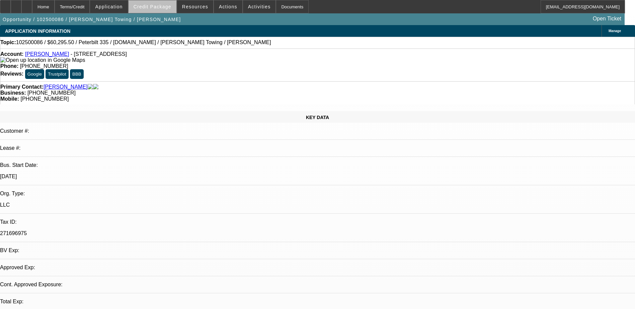
click at [164, 7] on span "Credit Package" at bounding box center [153, 6] width 38 height 5
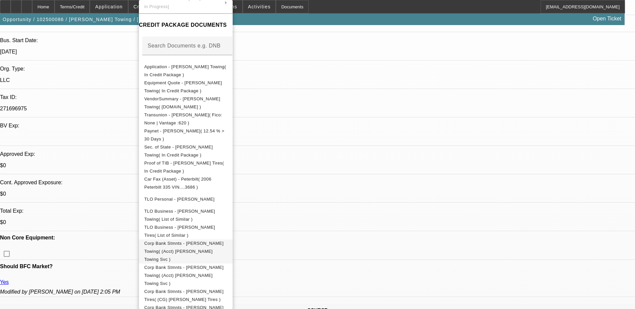
scroll to position [134, 0]
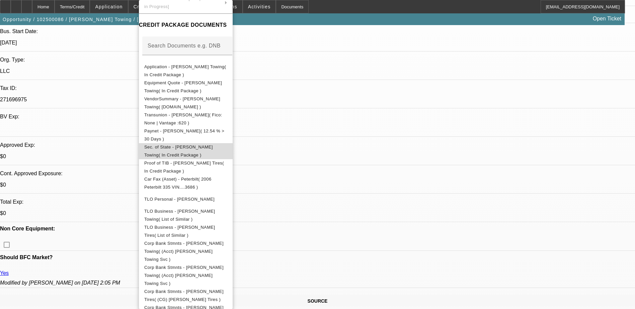
click at [209, 147] on span "Sec. of State - [PERSON_NAME] Towing( In Credit Package )" at bounding box center [178, 151] width 69 height 13
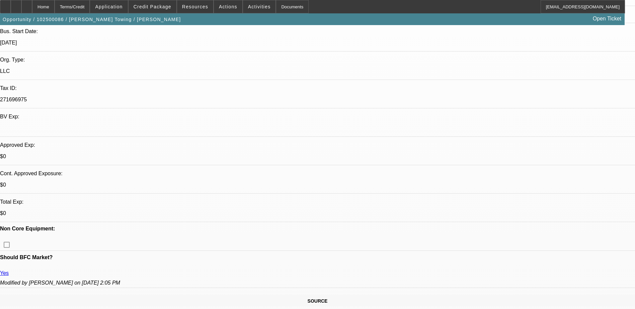
click at [161, 6] on span "Credit Package" at bounding box center [153, 6] width 38 height 5
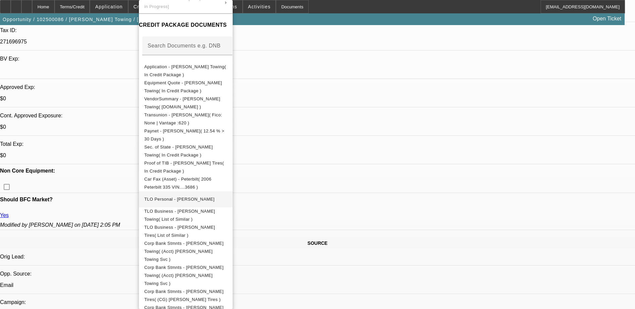
scroll to position [301, 0]
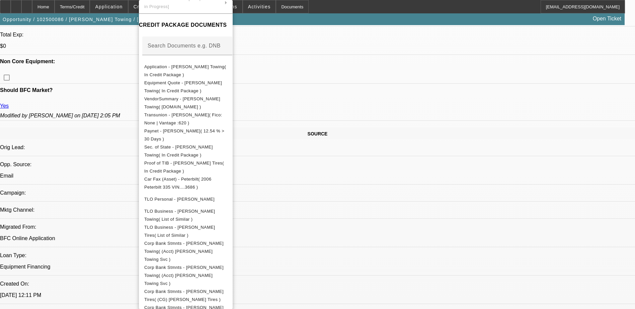
click at [468, 227] on div at bounding box center [317, 154] width 635 height 309
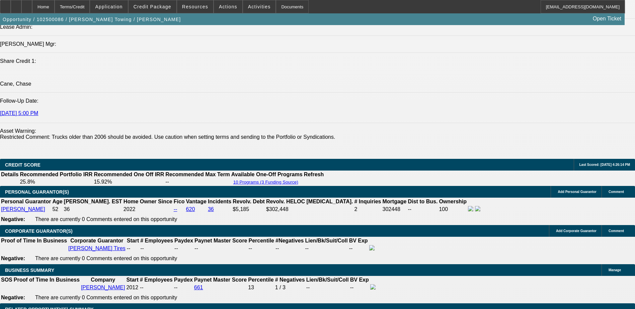
scroll to position [881, 0]
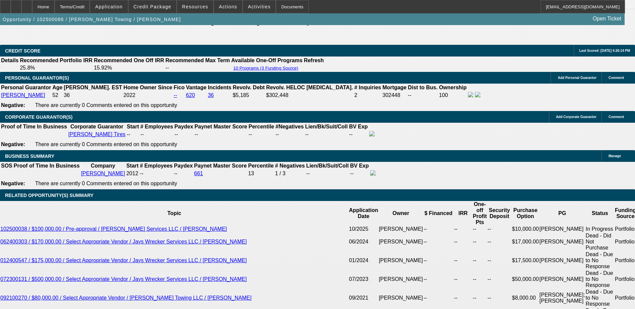
scroll to position [1015, 0]
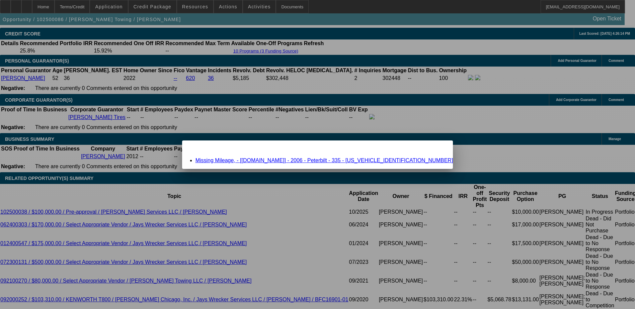
scroll to position [0, 0]
click at [330, 158] on div "Missing Mileage, - [Equip-Used.com] - 2006 - Peterbilt - 335 - 2NPLHZ7XX6M633686" at bounding box center [317, 161] width 271 height 6
click at [331, 161] on link "Missing Mileage, - [Equip-Used.com] - 2006 - Peterbilt - 335 - 2NPLHZ7XX6M633686" at bounding box center [325, 161] width 258 height 6
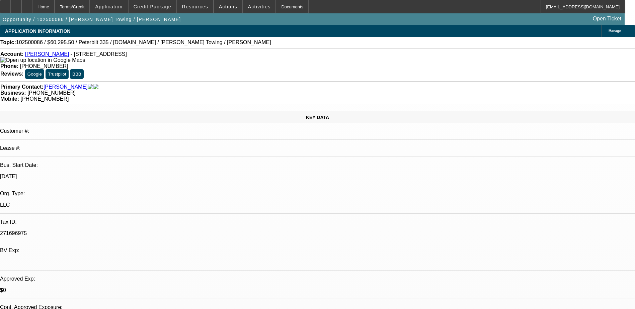
scroll to position [1015, 0]
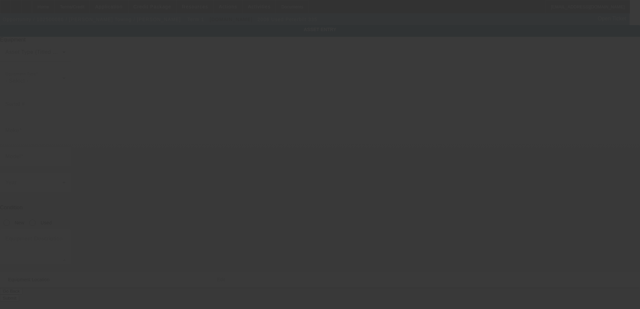
type input "2NPLHZ7XX6M633686"
type input "Peterbilt"
type input "335"
radio input "true"
type textarea "Peterbilt 335"
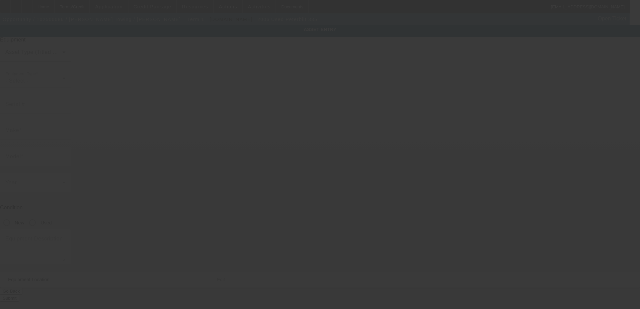
type input "11 North 7th Street"
type input "Belleville"
type input "07109"
type input "Essex"
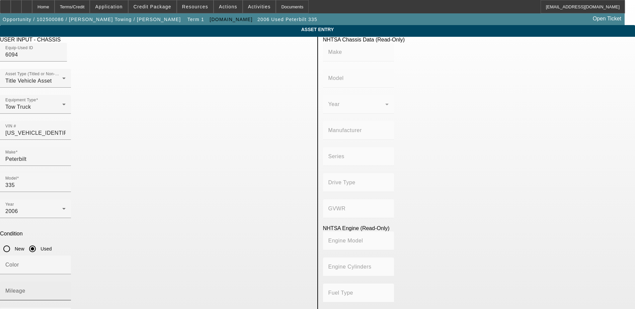
click at [66, 290] on input "Mileage" at bounding box center [35, 294] width 60 height 8
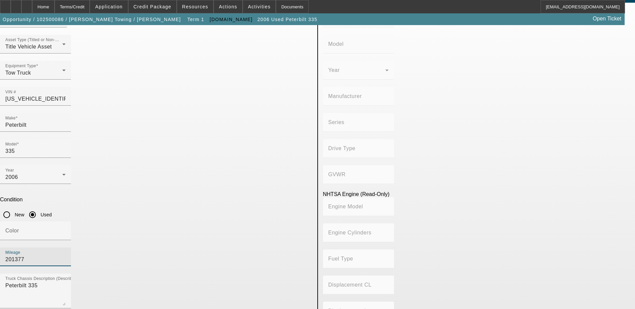
scroll to position [148, 0]
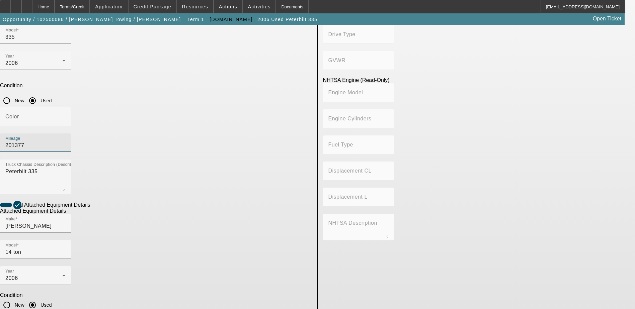
type input "201377"
checkbox input "true"
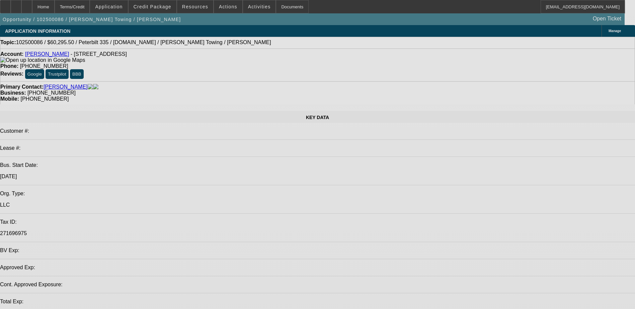
select select "0.1"
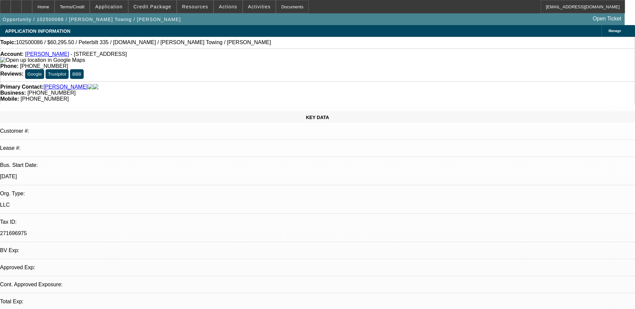
select select "2"
select select "0.1"
select select "4"
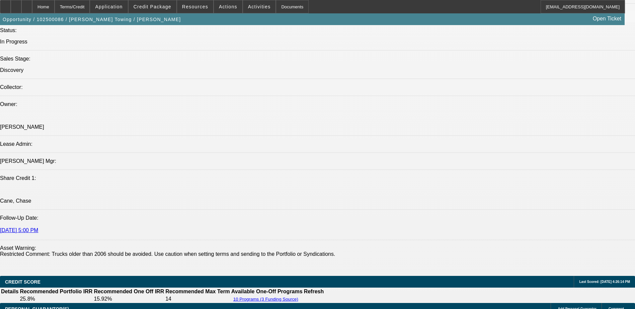
scroll to position [670, 0]
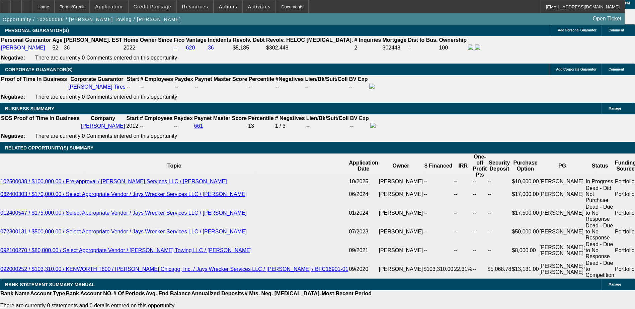
scroll to position [1138, 0]
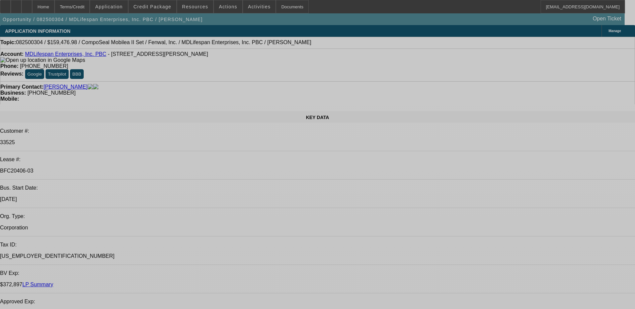
select select "0"
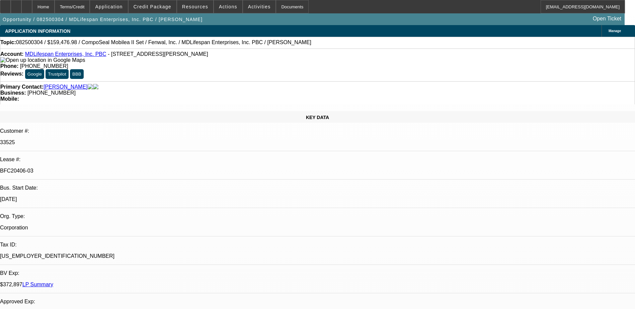
select select "2"
select select "0"
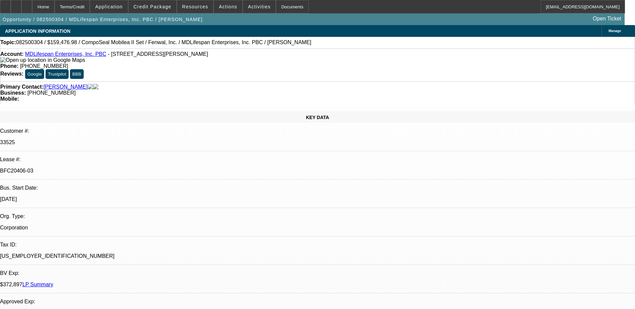
select select "0"
select select "2"
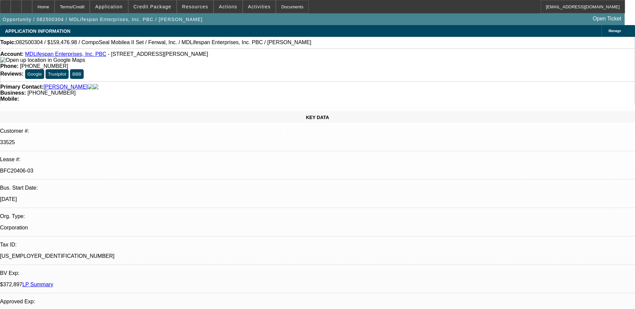
select select "0"
select select "1"
select select "2"
select select "6"
select select "1"
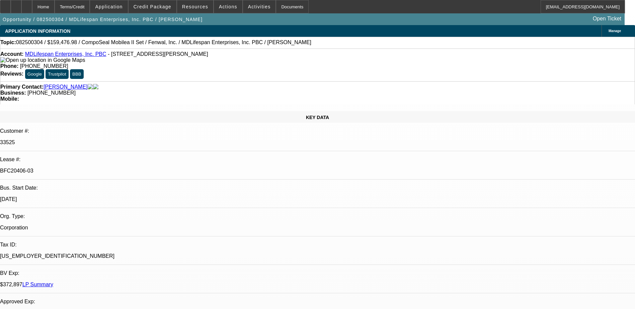
select select "1"
select select "6"
select select "1"
select select "3"
select select "6"
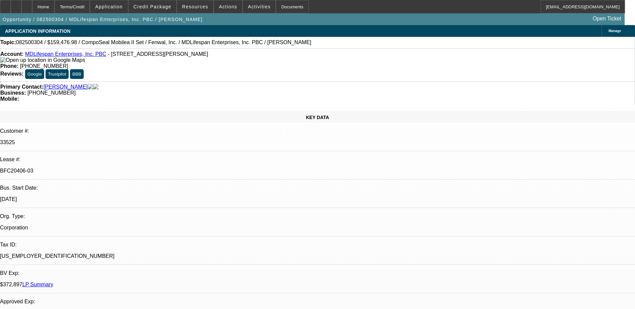
select select "1"
select select "2"
select select "6"
